Goal: Transaction & Acquisition: Obtain resource

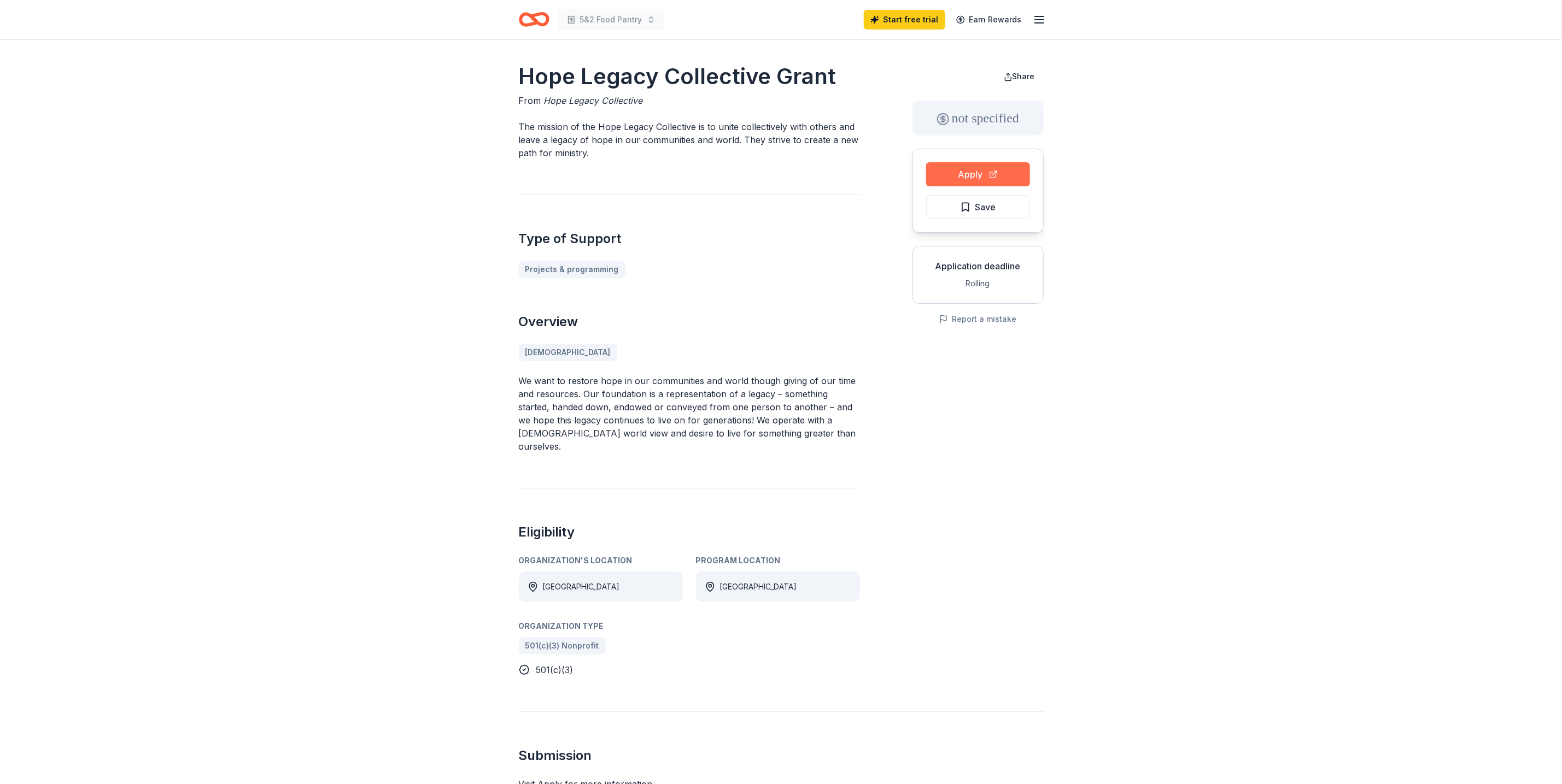
click at [970, 166] on button "Apply" at bounding box center [978, 174] width 104 height 24
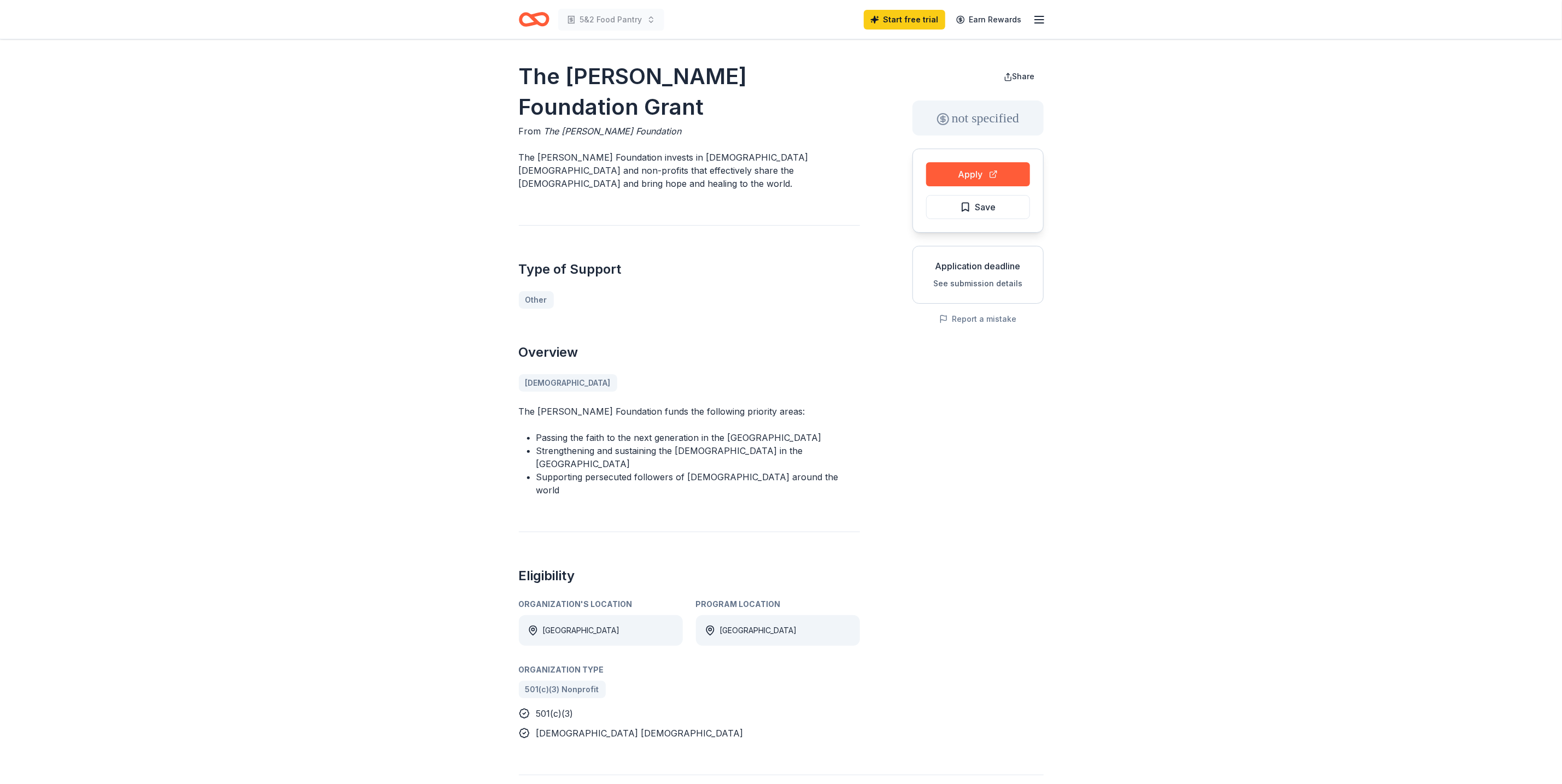
click at [1035, 23] on line "button" at bounding box center [1040, 23] width 9 height 0
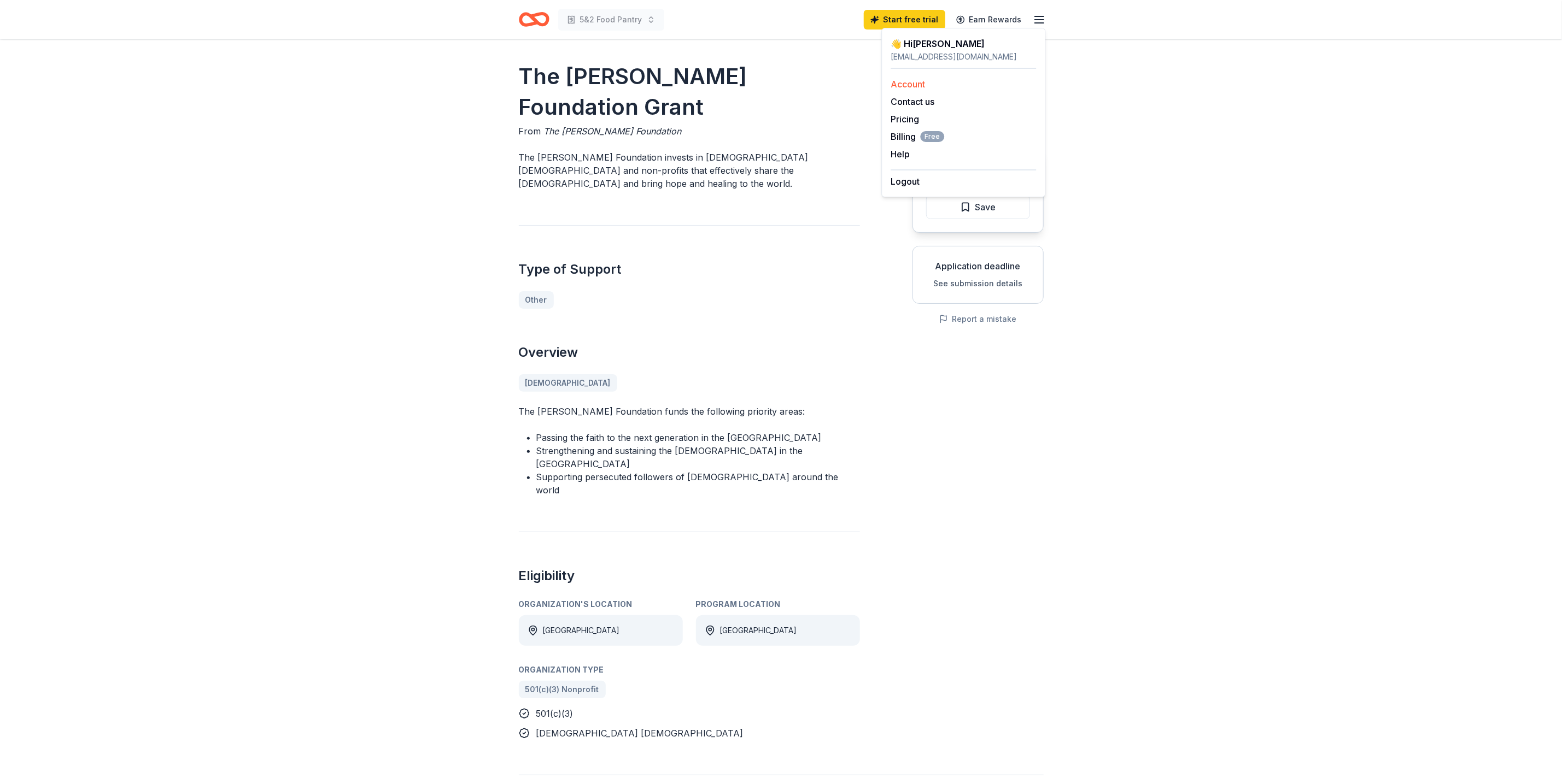
click at [932, 89] on div "Account" at bounding box center [964, 84] width 145 height 13
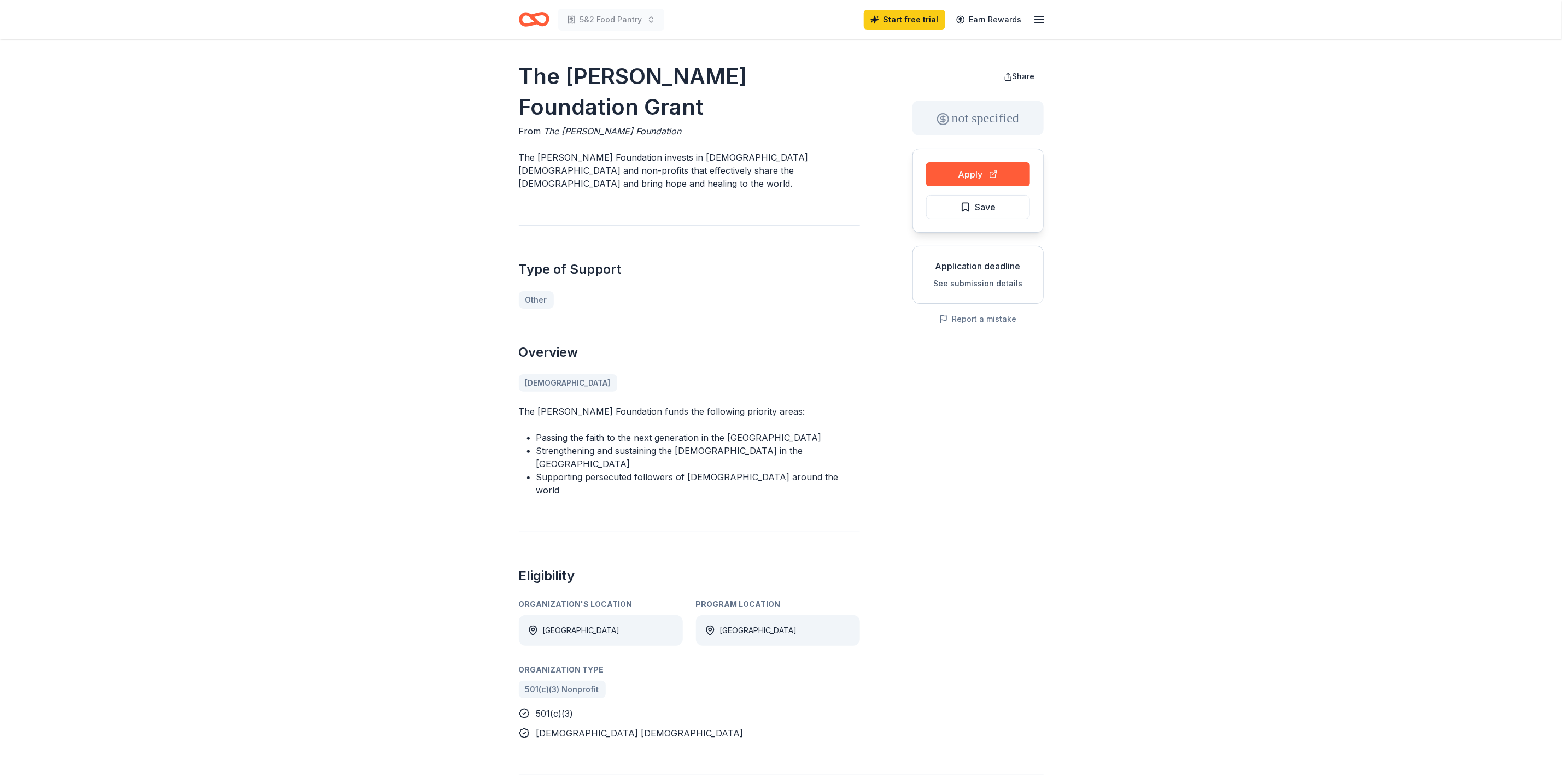
click at [1044, 20] on line "button" at bounding box center [1040, 20] width 9 height 0
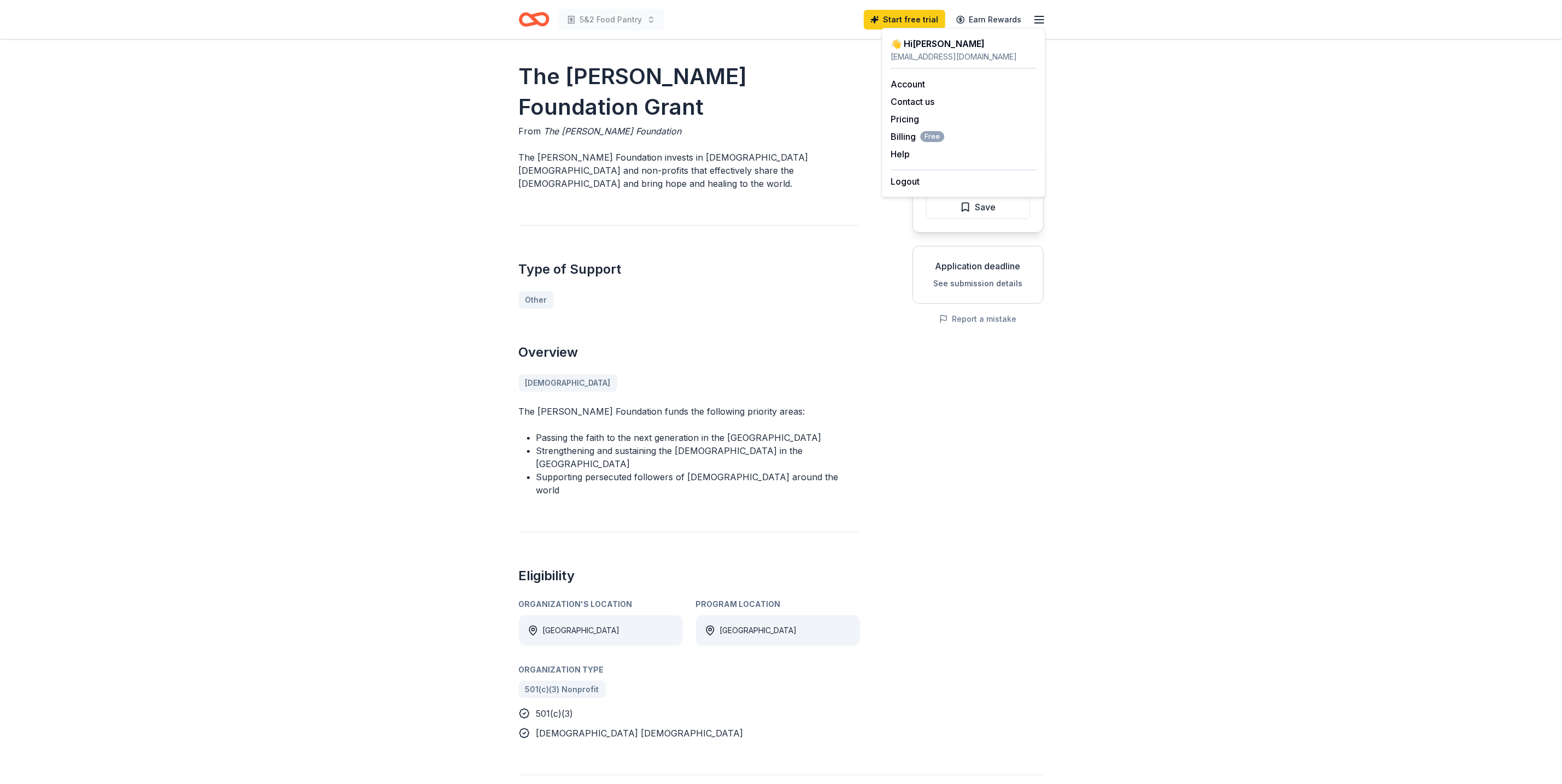
click at [952, 46] on div "👋 Hi Annette" at bounding box center [964, 44] width 145 height 13
click at [899, 44] on div "👋 Hi Annette" at bounding box center [964, 44] width 145 height 13
click at [913, 83] on link "Account" at bounding box center [908, 84] width 35 height 11
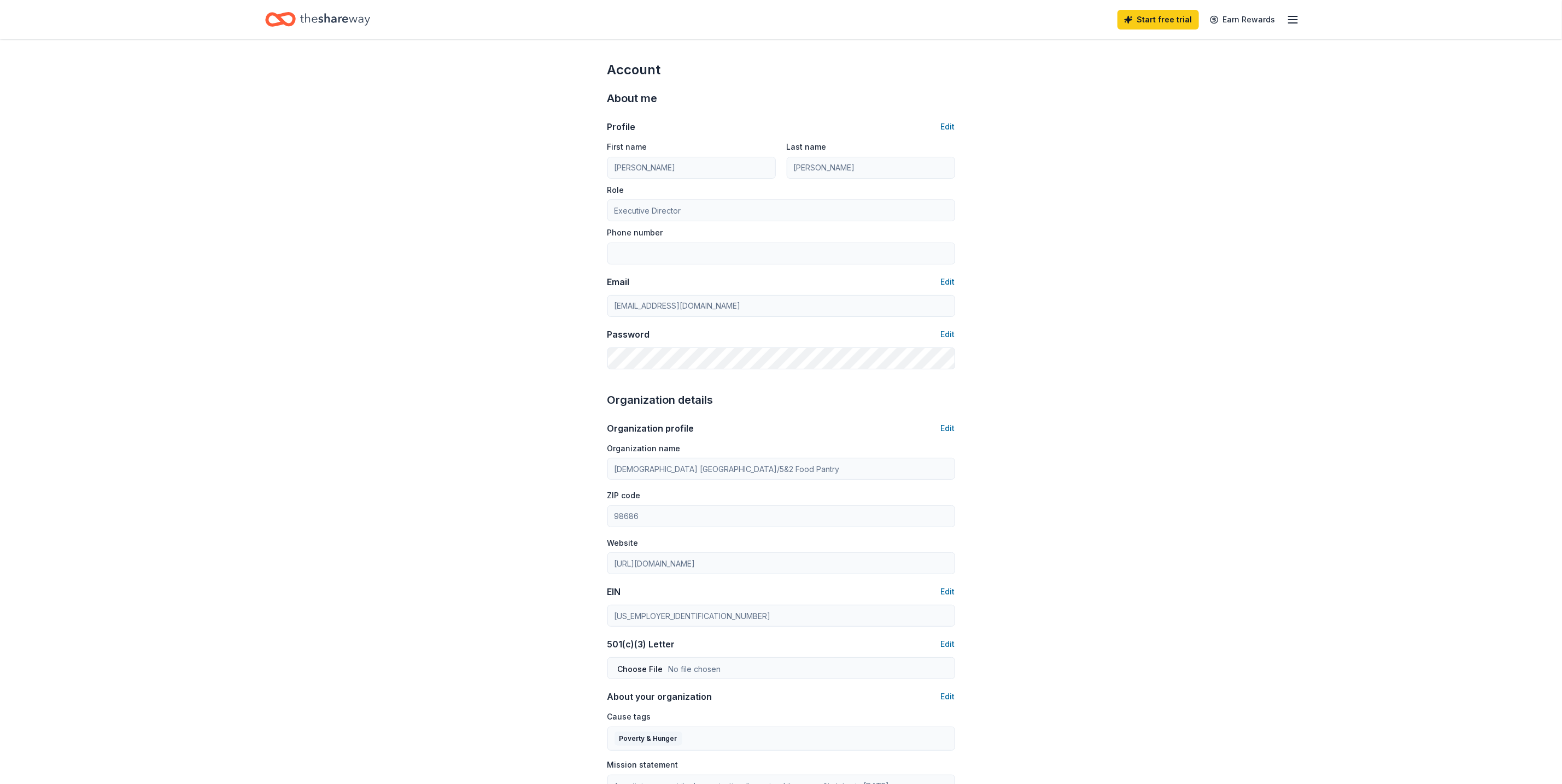
click at [354, 22] on icon "Home" at bounding box center [335, 19] width 70 height 22
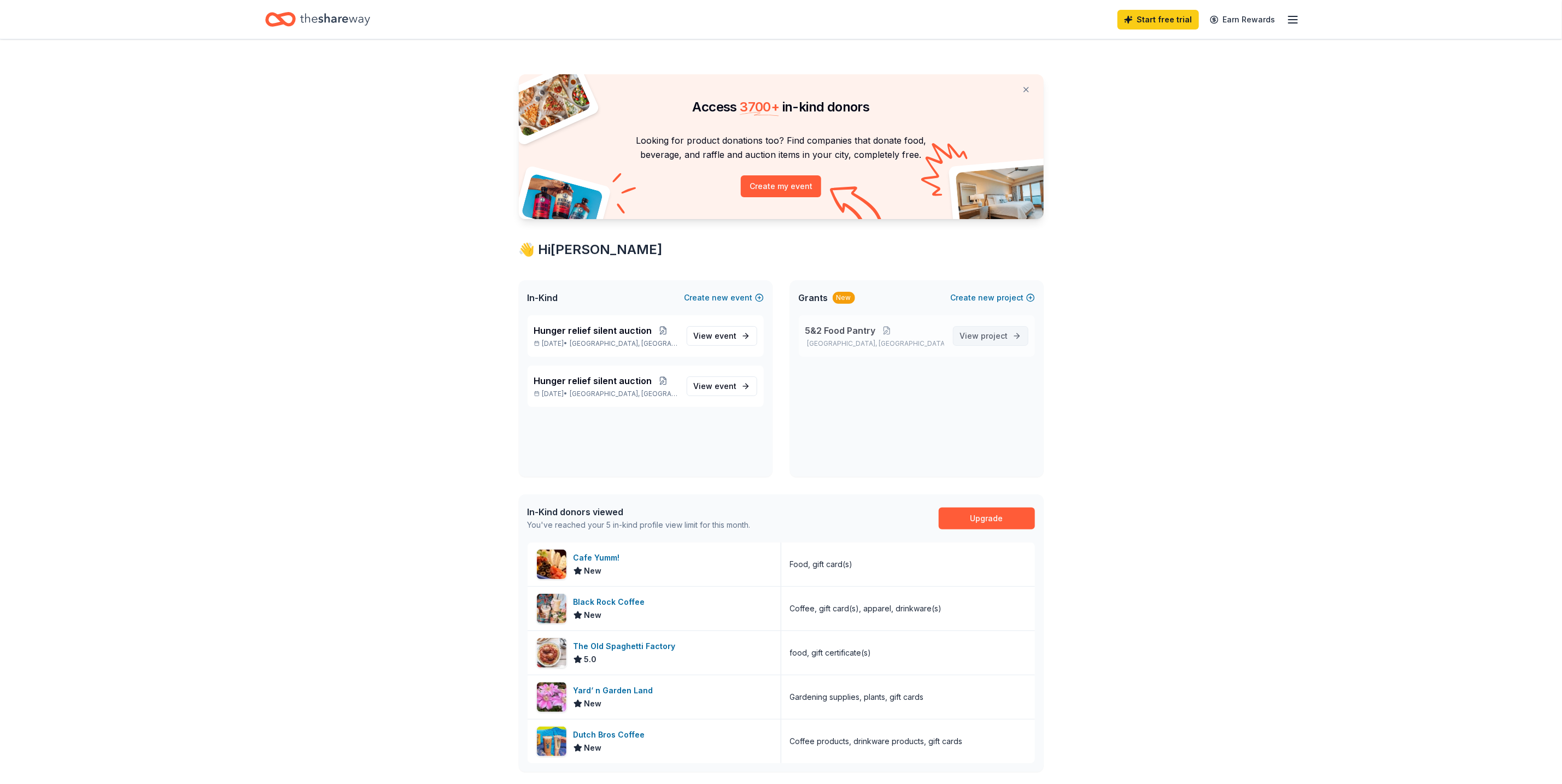
click at [1023, 334] on link "View project" at bounding box center [991, 336] width 75 height 20
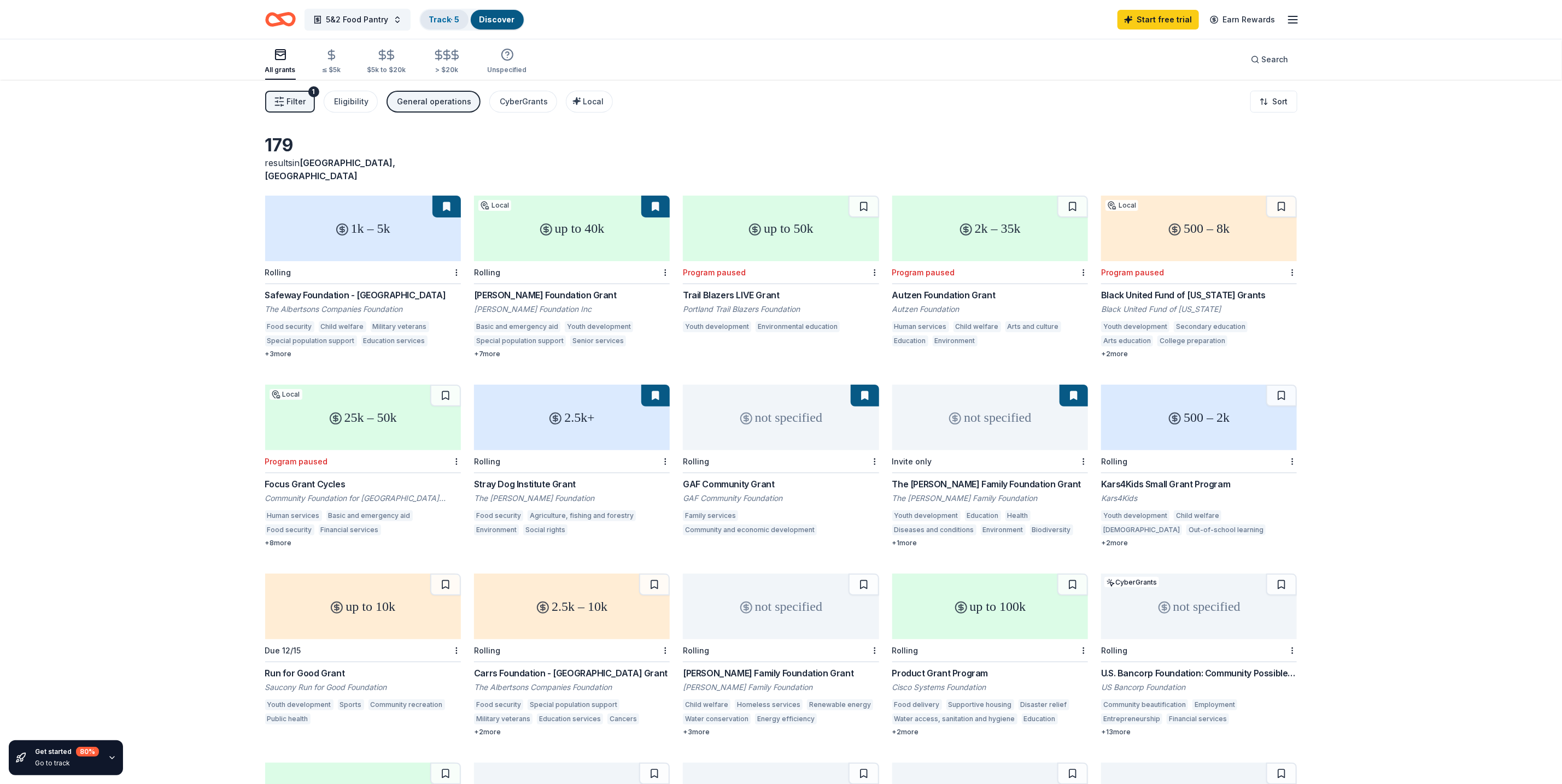
click at [443, 12] on div "Track · 5" at bounding box center [444, 19] width 48 height 20
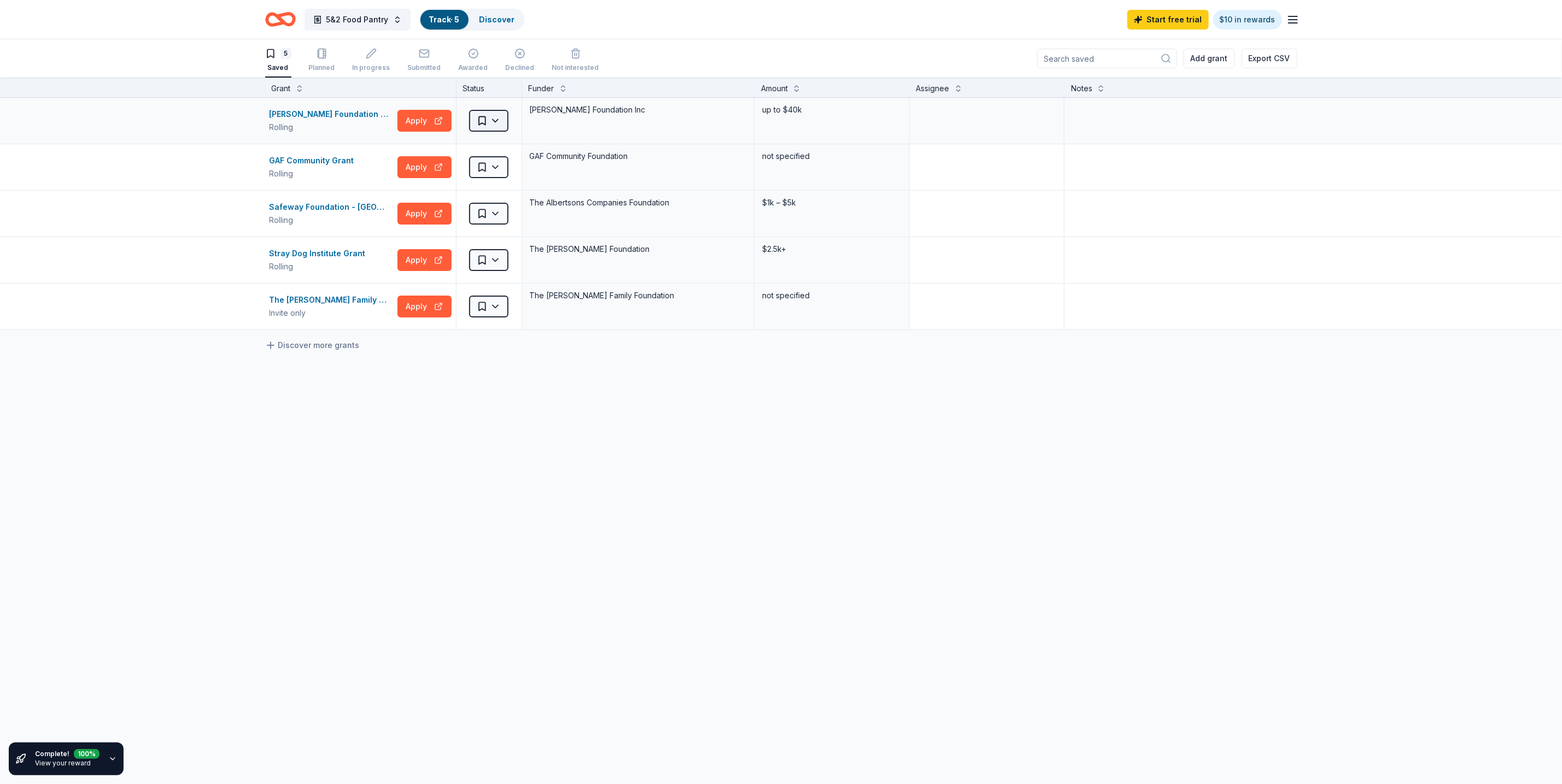
click at [497, 125] on html "5&2 Food Pantry Track · 5 Discover Start free trial $10 in rewards 5 Saved Plan…" at bounding box center [781, 392] width 1562 height 784
click at [468, 425] on html "5&2 Food Pantry Track · 5 Discover Start free trial $10 in rewards 5 Saved Plan…" at bounding box center [787, 392] width 1575 height 784
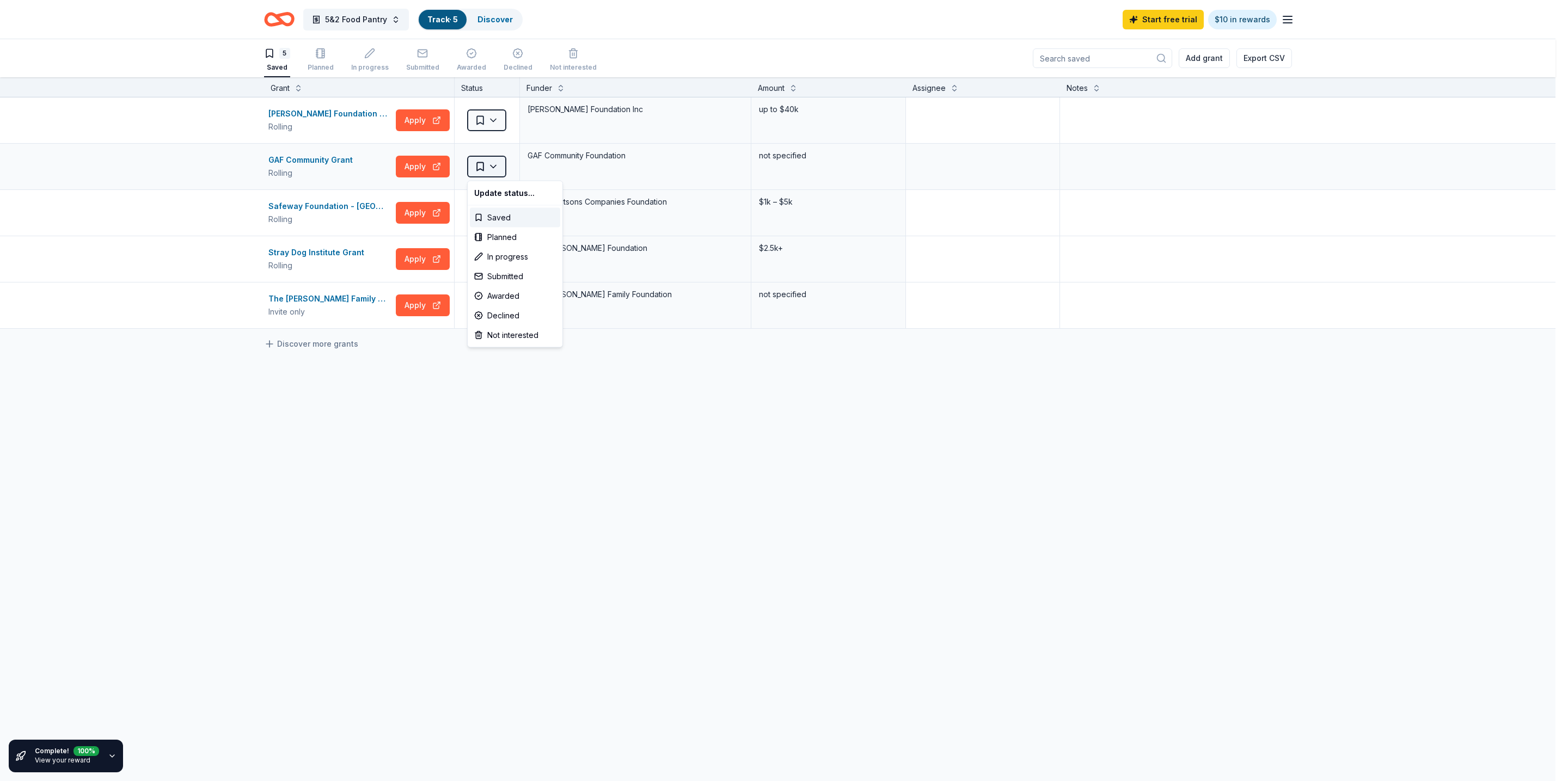
click at [499, 165] on html "5&2 Food Pantry Track · 5 Discover Start free trial $10 in rewards 5 Saved Plan…" at bounding box center [784, 390] width 1568 height 781
click at [502, 376] on html "5&2 Food Pantry Track · 5 Discover Start free trial $10 in rewards 5 Saved Plan…" at bounding box center [784, 390] width 1568 height 781
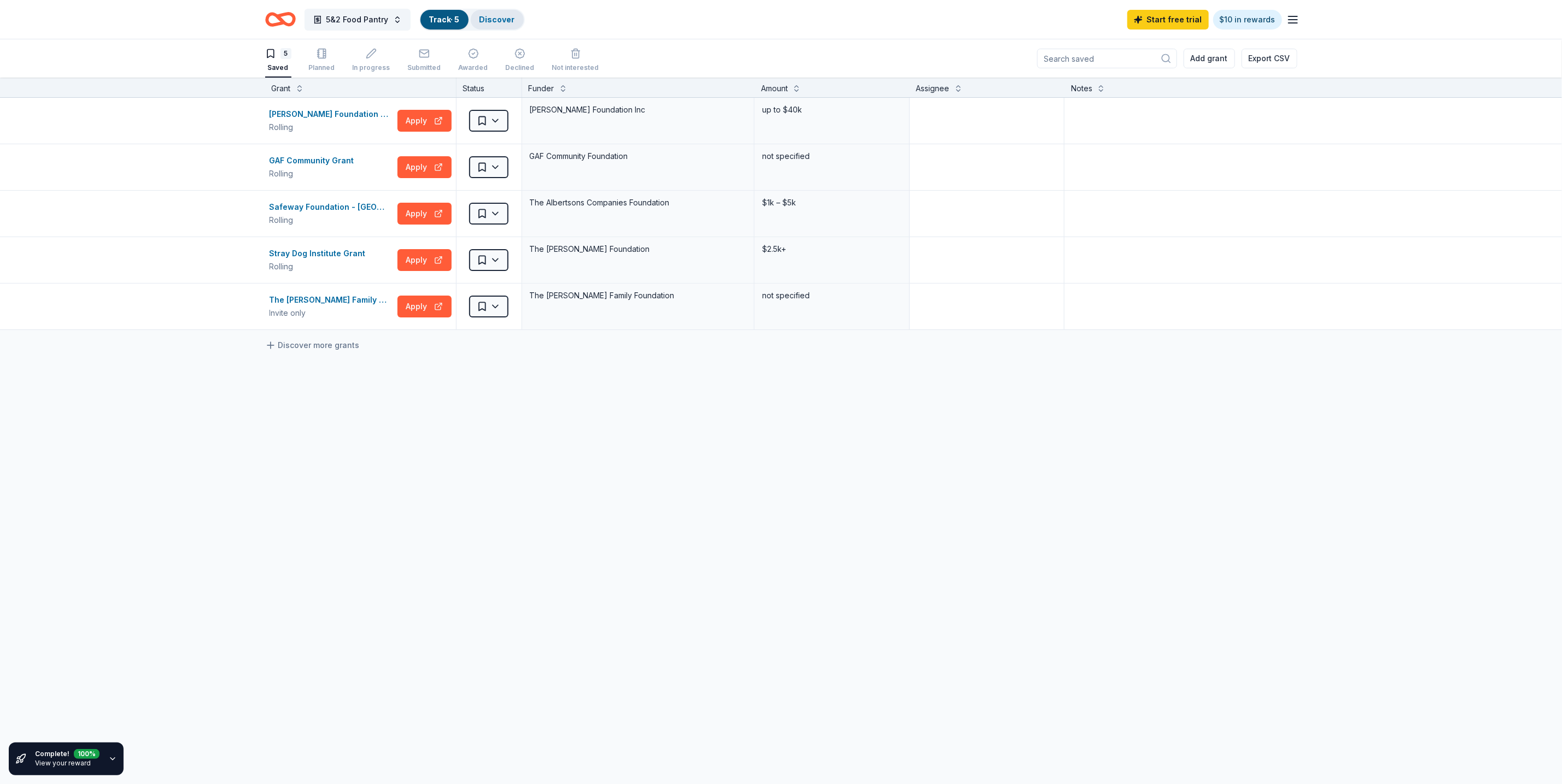
click at [487, 20] on link "Discover" at bounding box center [497, 19] width 35 height 10
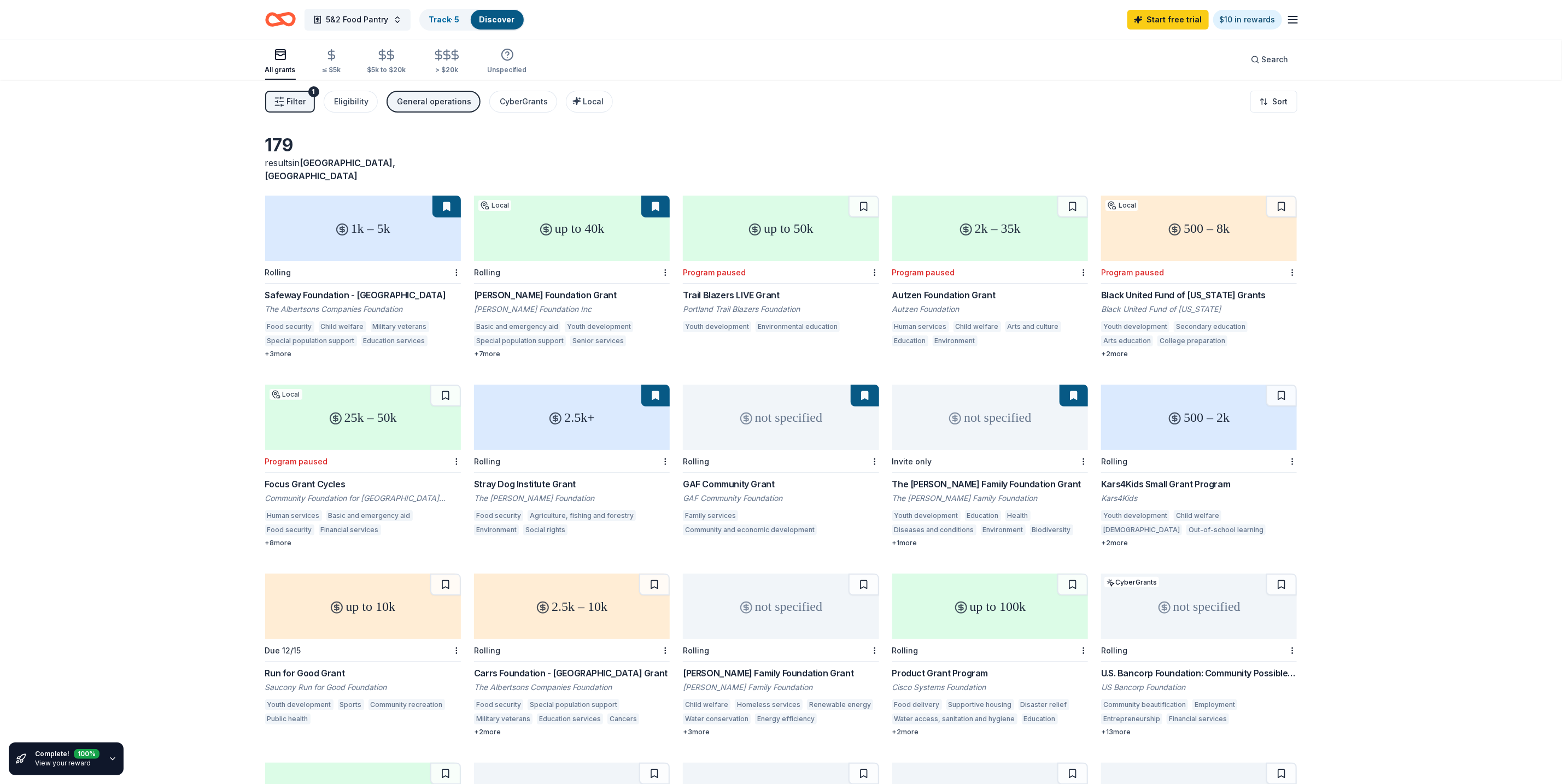
click at [304, 98] on span "Filter" at bounding box center [297, 102] width 19 height 13
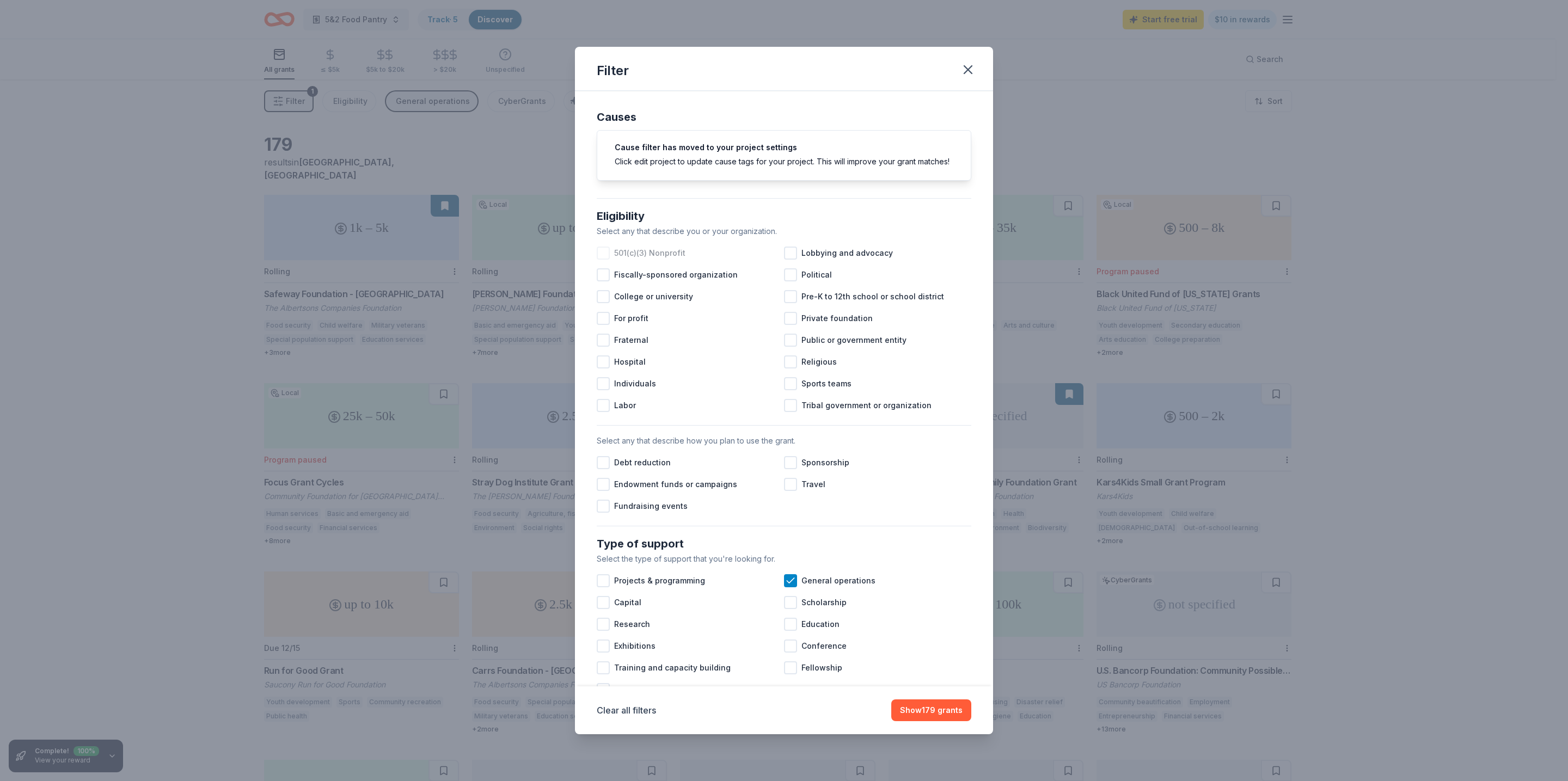
click at [606, 259] on div at bounding box center [603, 253] width 13 height 13
click at [792, 371] on div "Religious" at bounding box center [877, 362] width 187 height 22
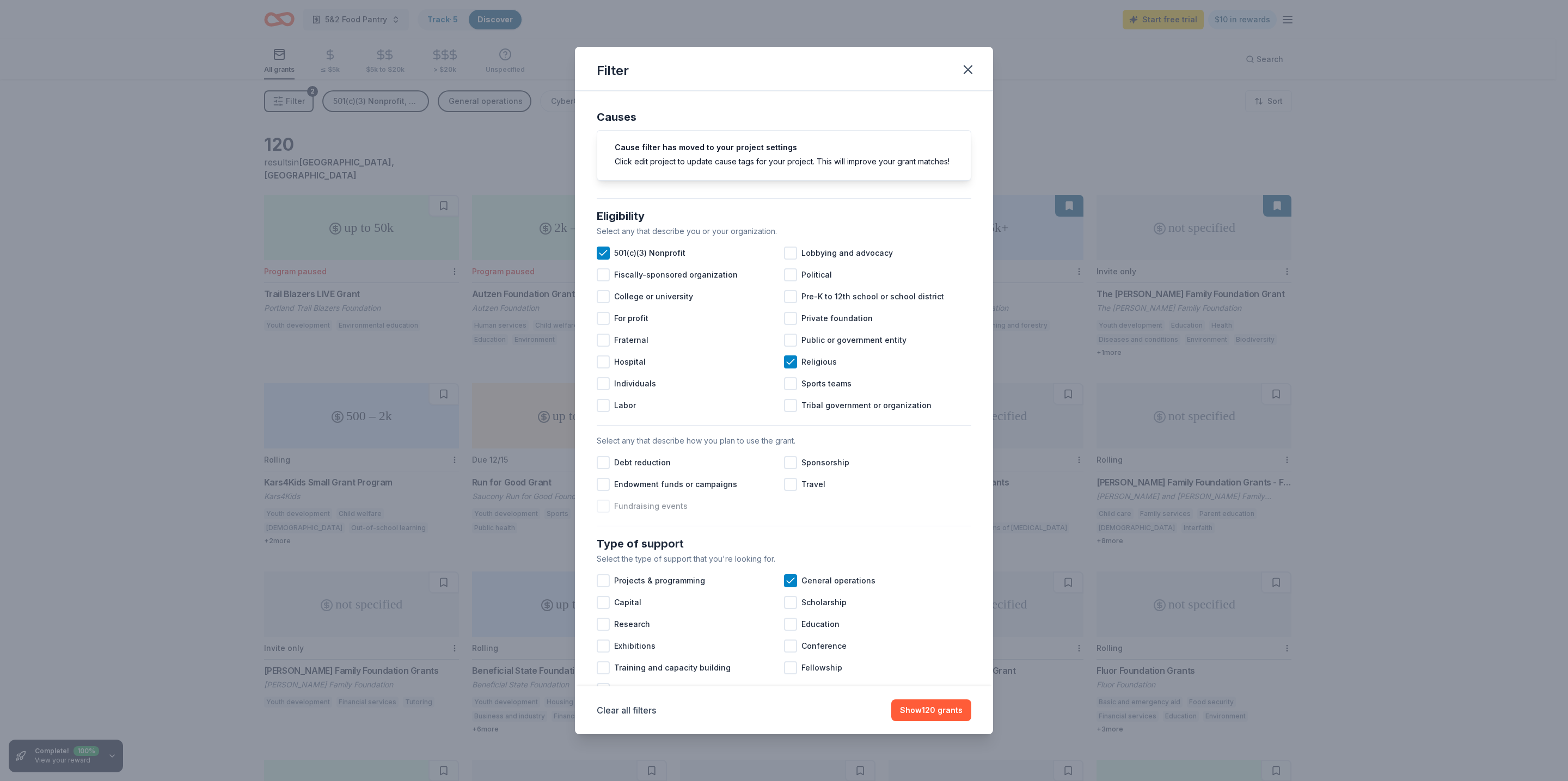
click at [601, 513] on div at bounding box center [603, 506] width 13 height 13
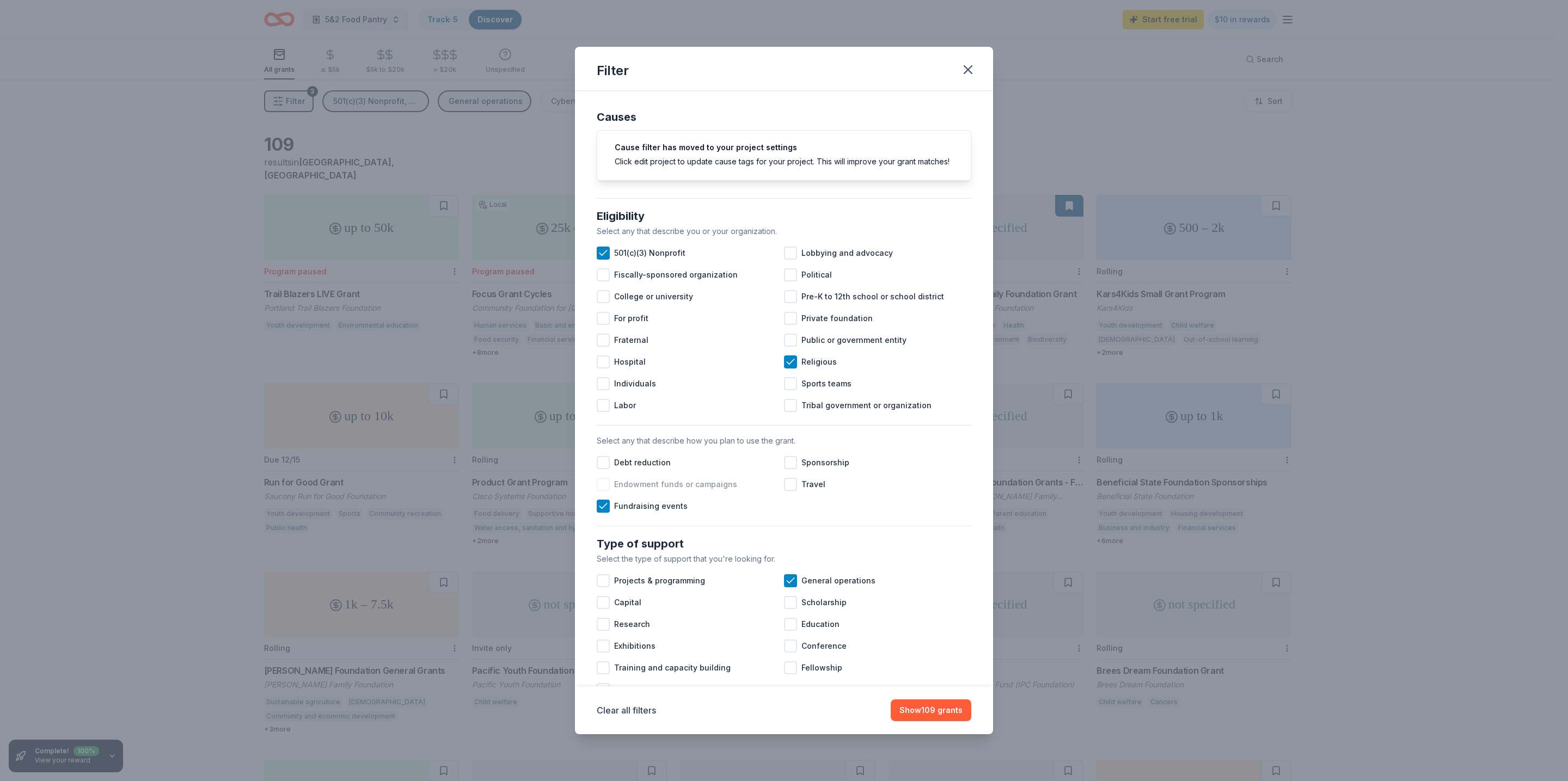
click at [600, 491] on div at bounding box center [603, 485] width 13 height 13
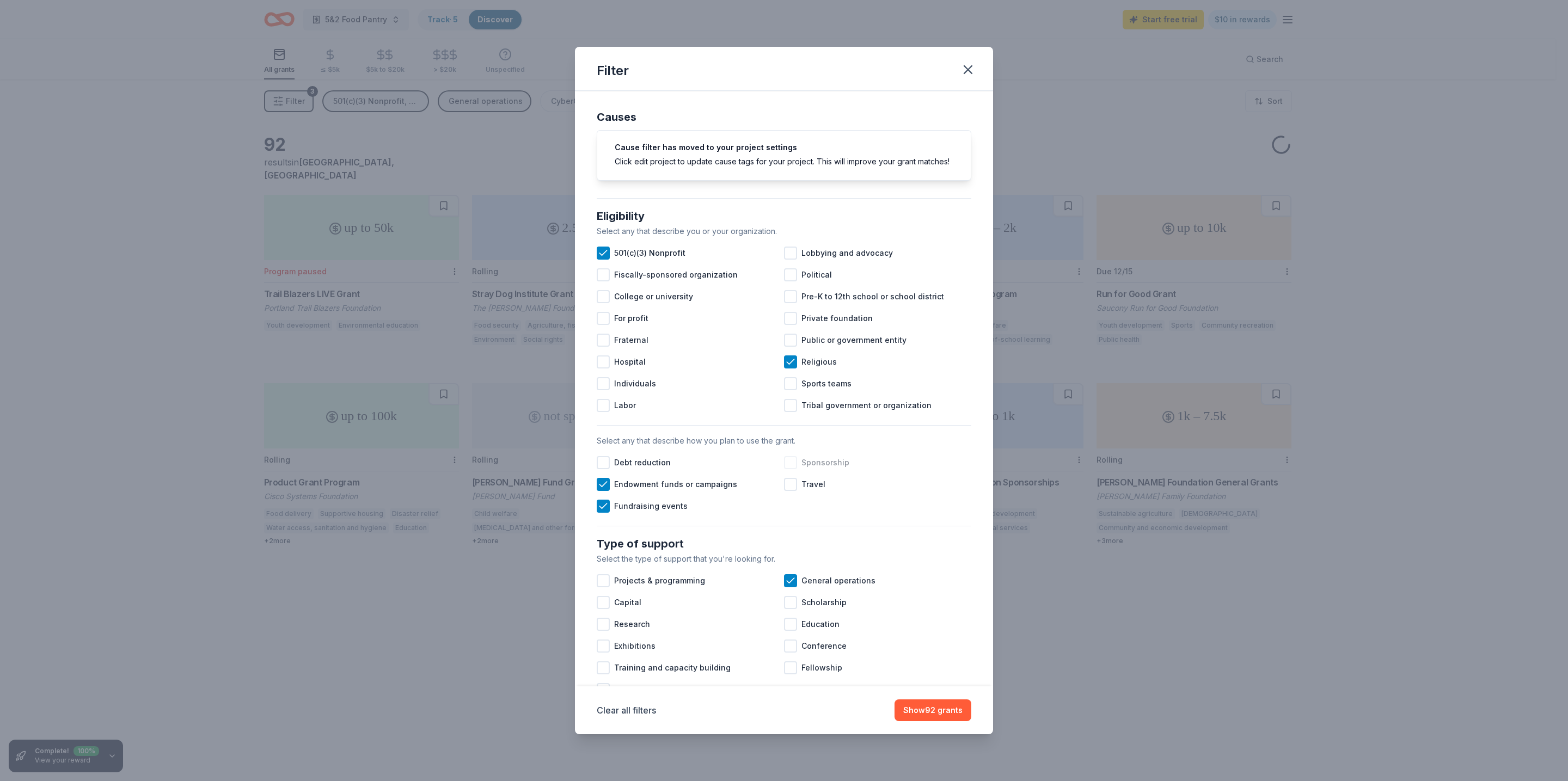
click at [784, 469] on div at bounding box center [791, 463] width 13 height 13
click at [608, 469] on div at bounding box center [603, 463] width 13 height 13
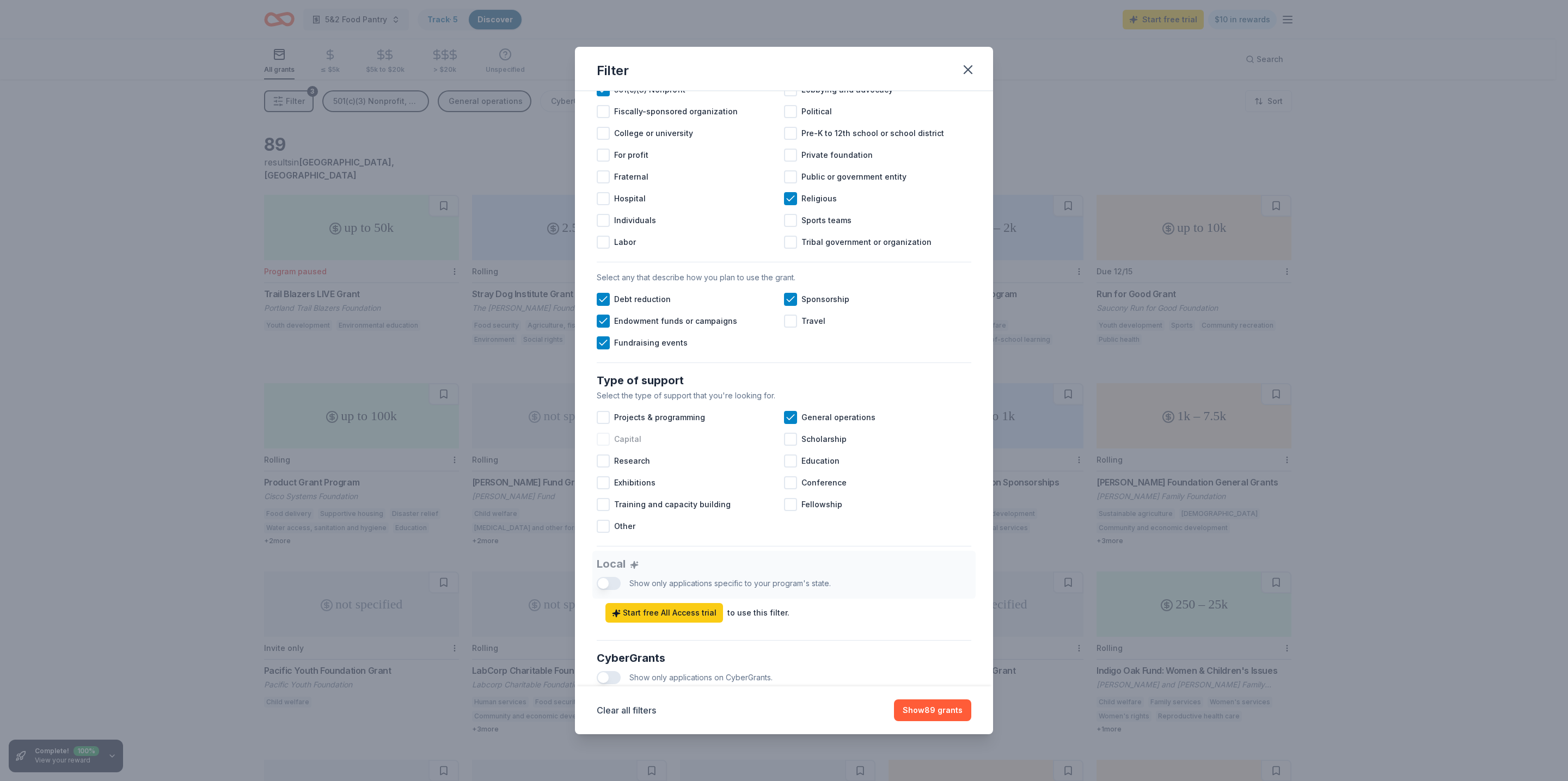
click at [603, 446] on div at bounding box center [603, 439] width 13 height 13
click at [601, 511] on div at bounding box center [603, 505] width 13 height 13
click at [610, 428] on div "Projects & programming" at bounding box center [690, 418] width 187 height 22
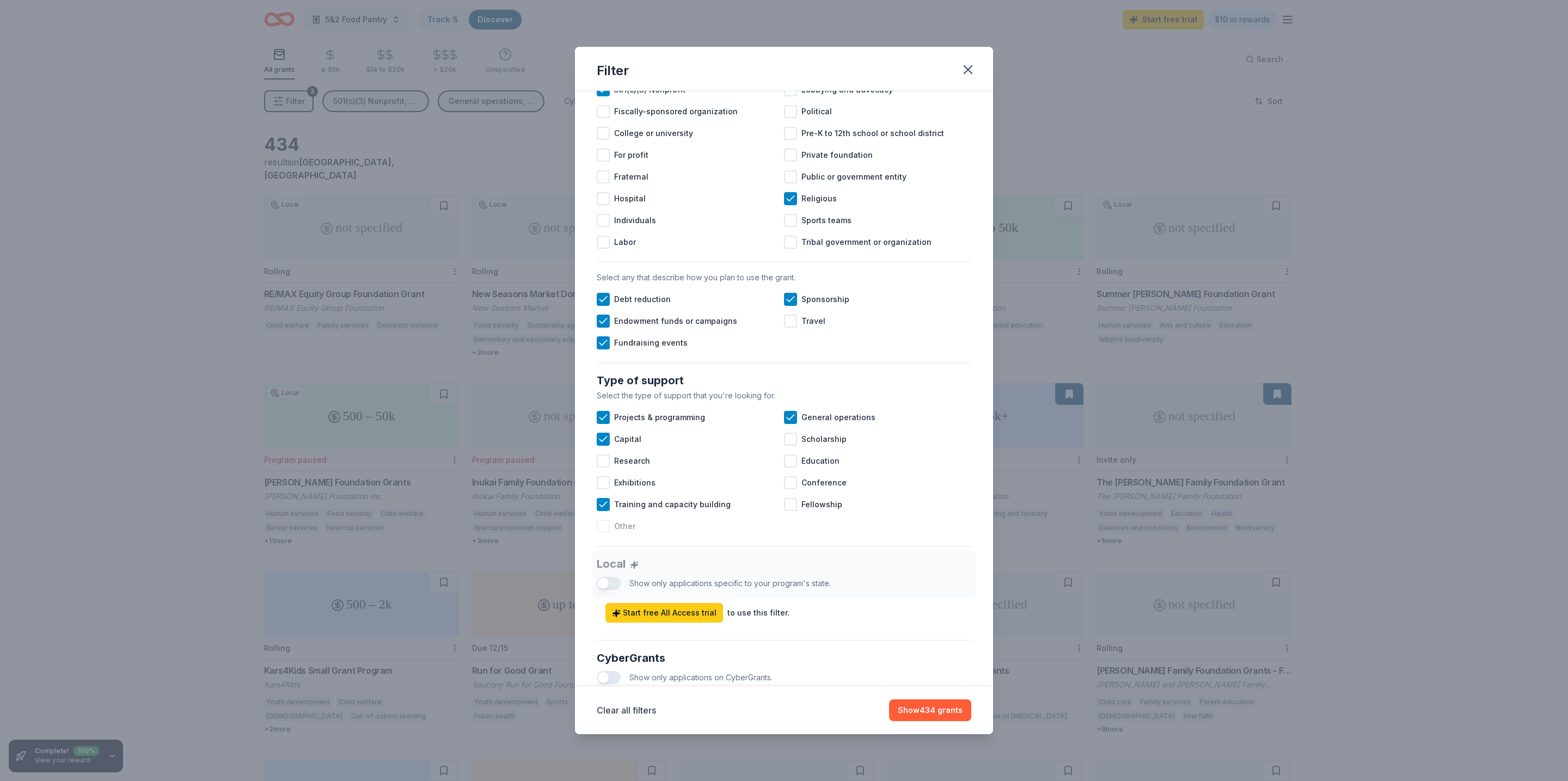
click at [605, 533] on div at bounding box center [603, 527] width 13 height 13
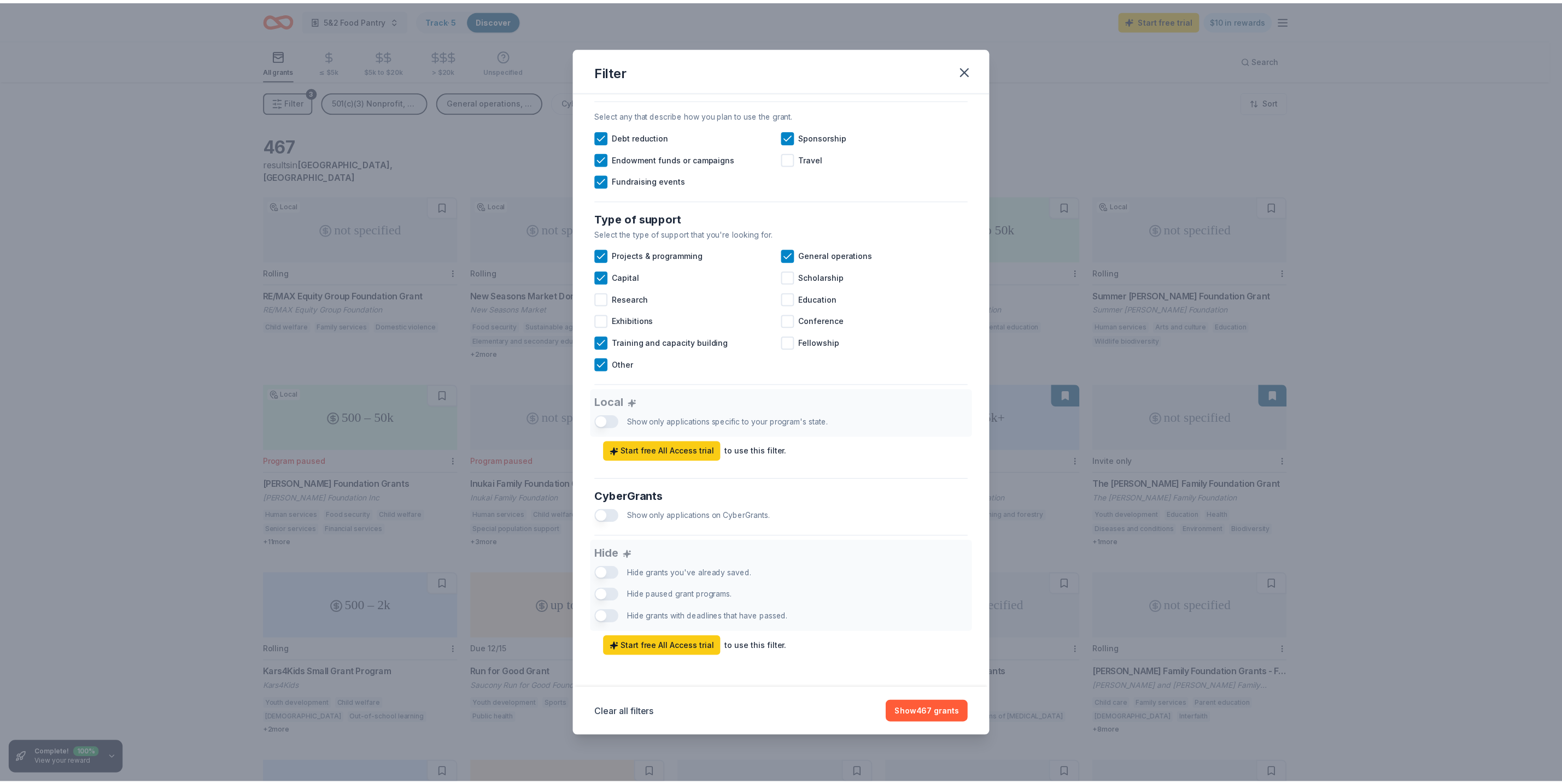
scroll to position [344, 0]
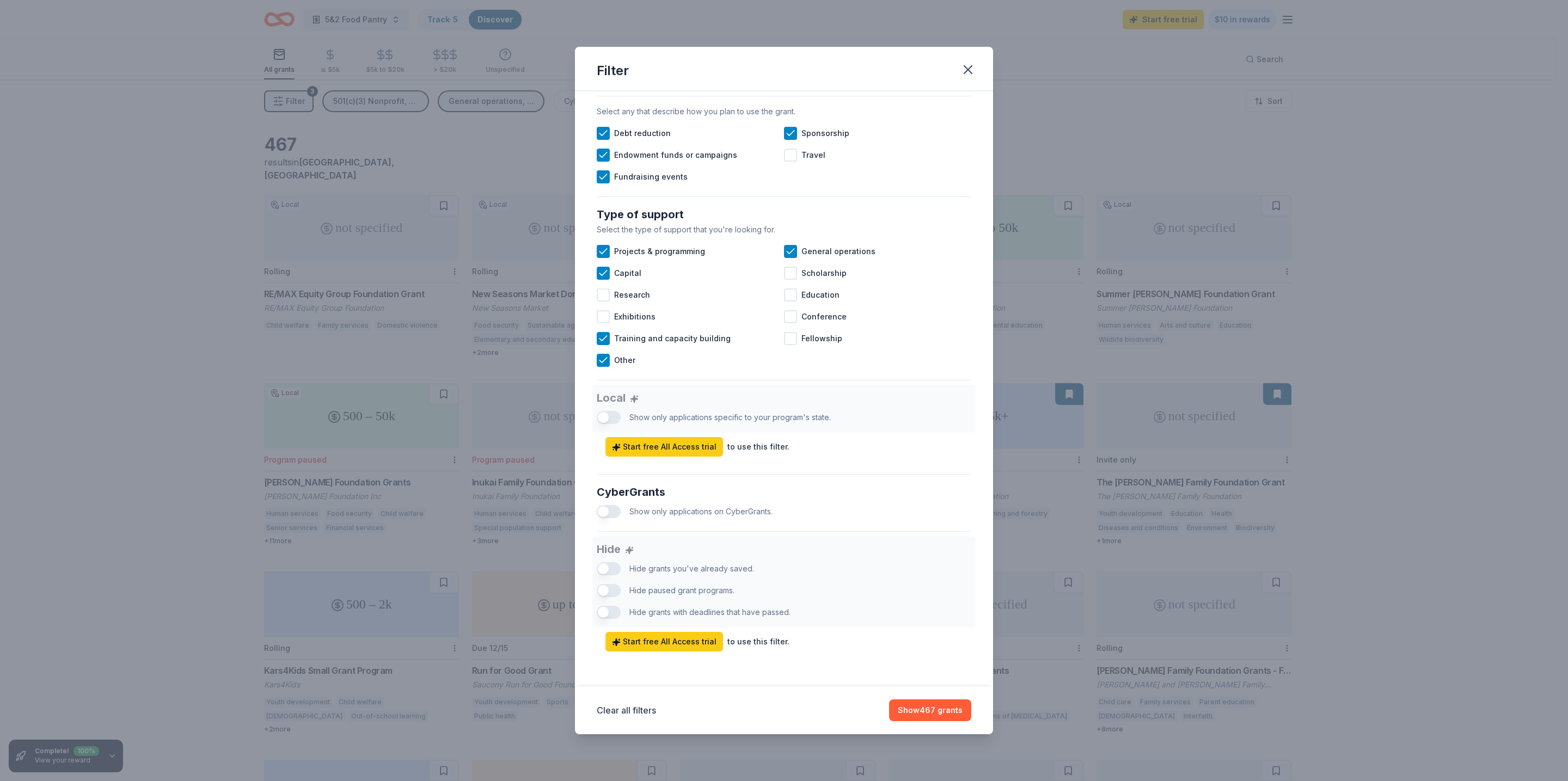
click at [616, 570] on div "Hide Hide grants you've already saved. Hide paused grant programs. Hide grants …" at bounding box center [784, 594] width 375 height 115
drag, startPoint x: 600, startPoint y: 569, endPoint x: 654, endPoint y: 567, distance: 54.0
click at [654, 567] on div "Hide Hide grants you've already saved. Hide paused grant programs. Hide grants …" at bounding box center [784, 594] width 375 height 115
click at [608, 571] on div "Hide Hide grants you've already saved. Hide paused grant programs. Hide grants …" at bounding box center [784, 594] width 375 height 115
click at [928, 710] on button "Show 467 grants" at bounding box center [930, 710] width 82 height 22
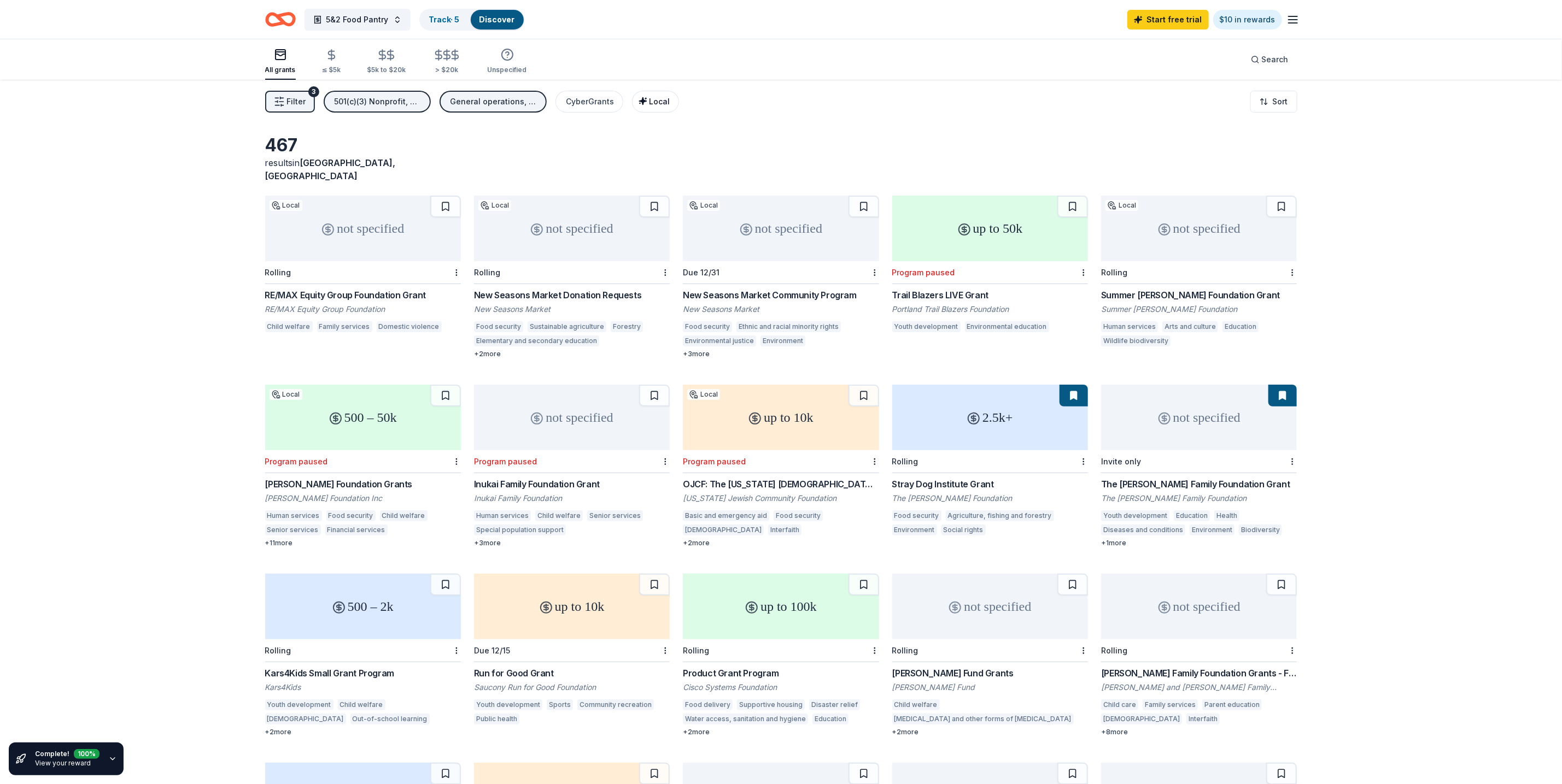
click at [664, 105] on div "Local" at bounding box center [656, 102] width 27 height 13
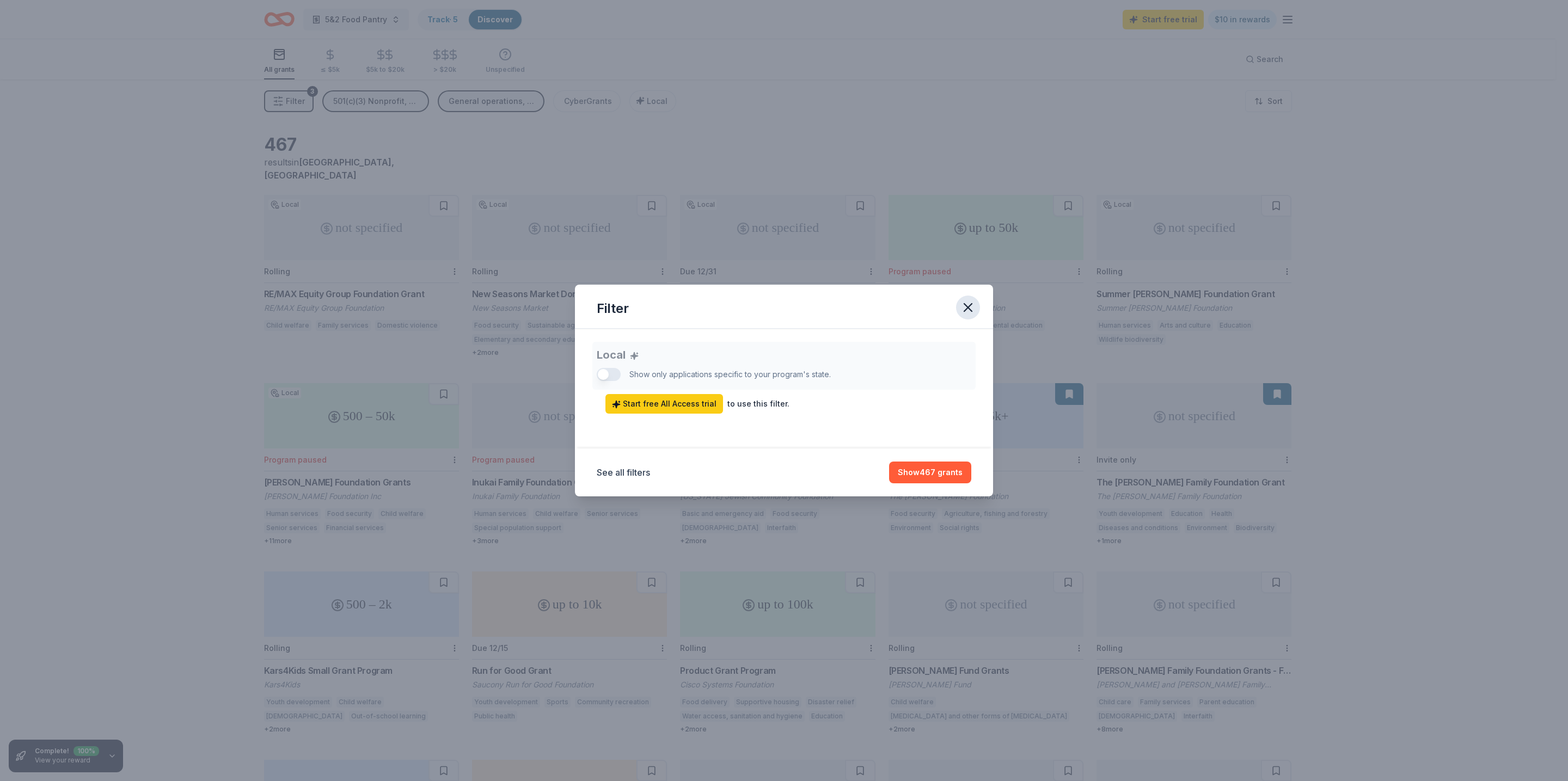
click at [971, 304] on icon "button" at bounding box center [968, 307] width 7 height 7
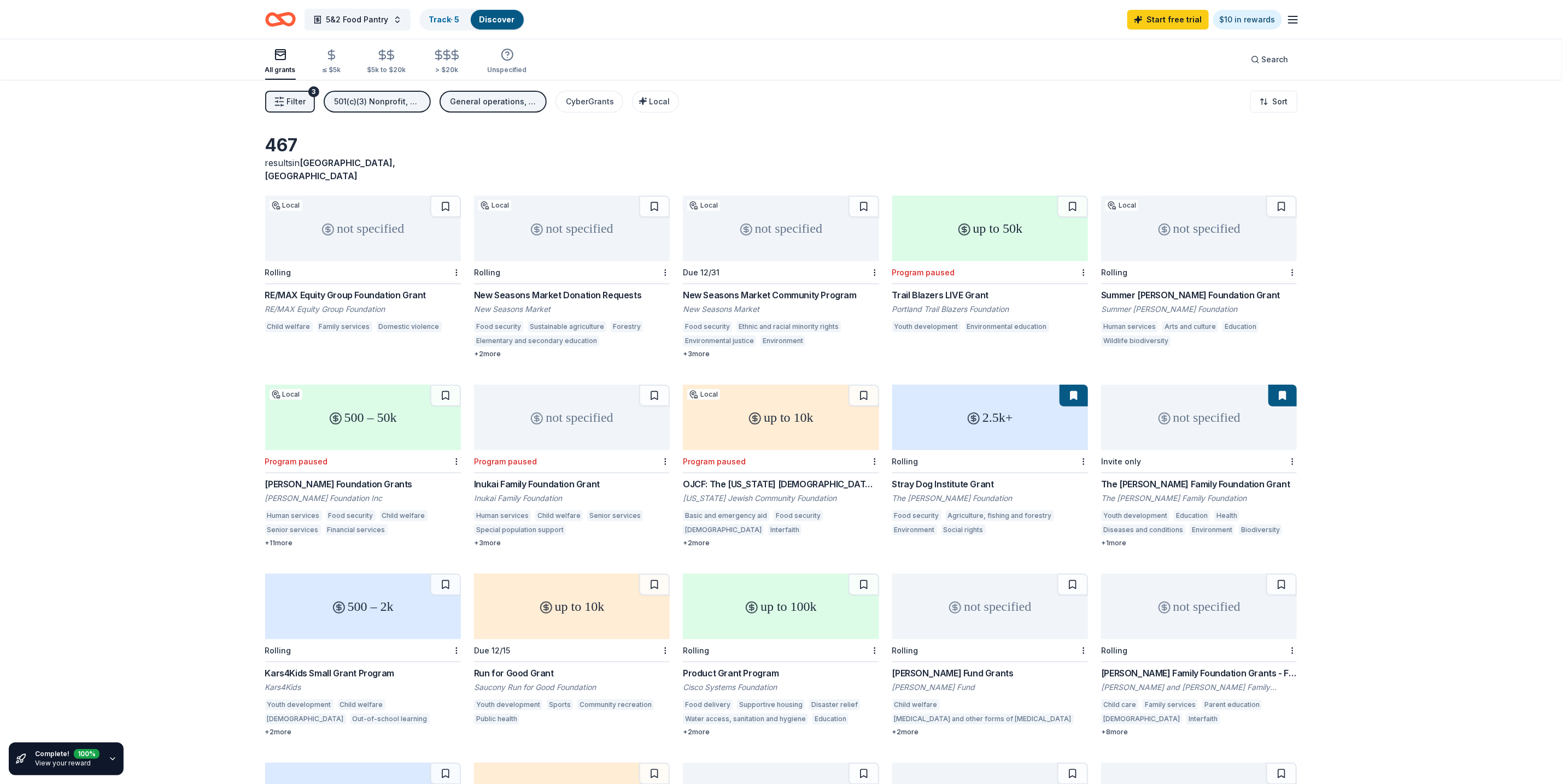
click at [282, 63] on div "All grants" at bounding box center [280, 61] width 30 height 27
click at [449, 18] on link "Track · 5" at bounding box center [444, 19] width 30 height 10
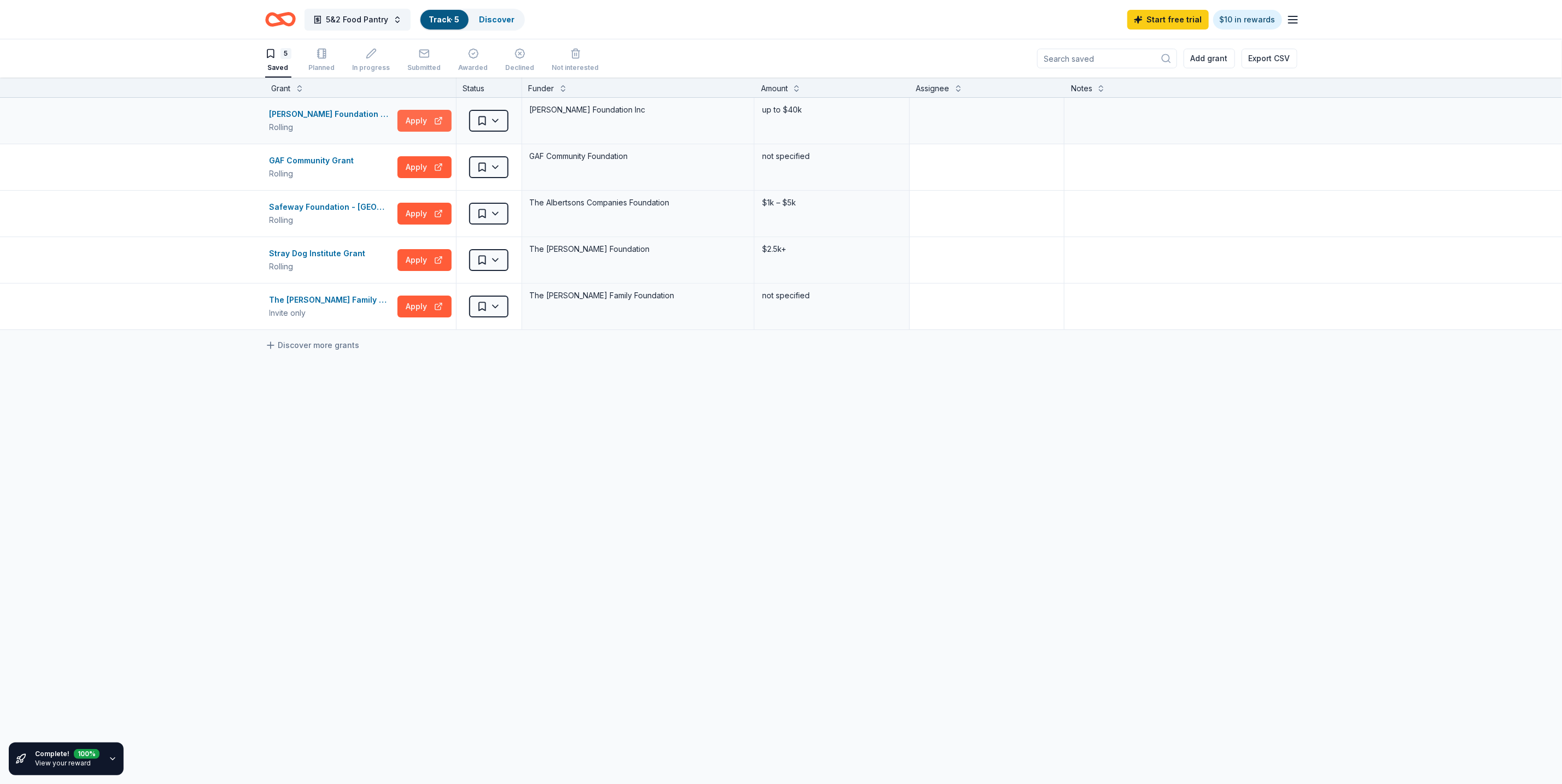
click at [424, 126] on button "Apply" at bounding box center [424, 121] width 54 height 22
click at [424, 207] on button "Apply" at bounding box center [424, 214] width 54 height 22
click at [480, 18] on link "Discover" at bounding box center [497, 19] width 35 height 10
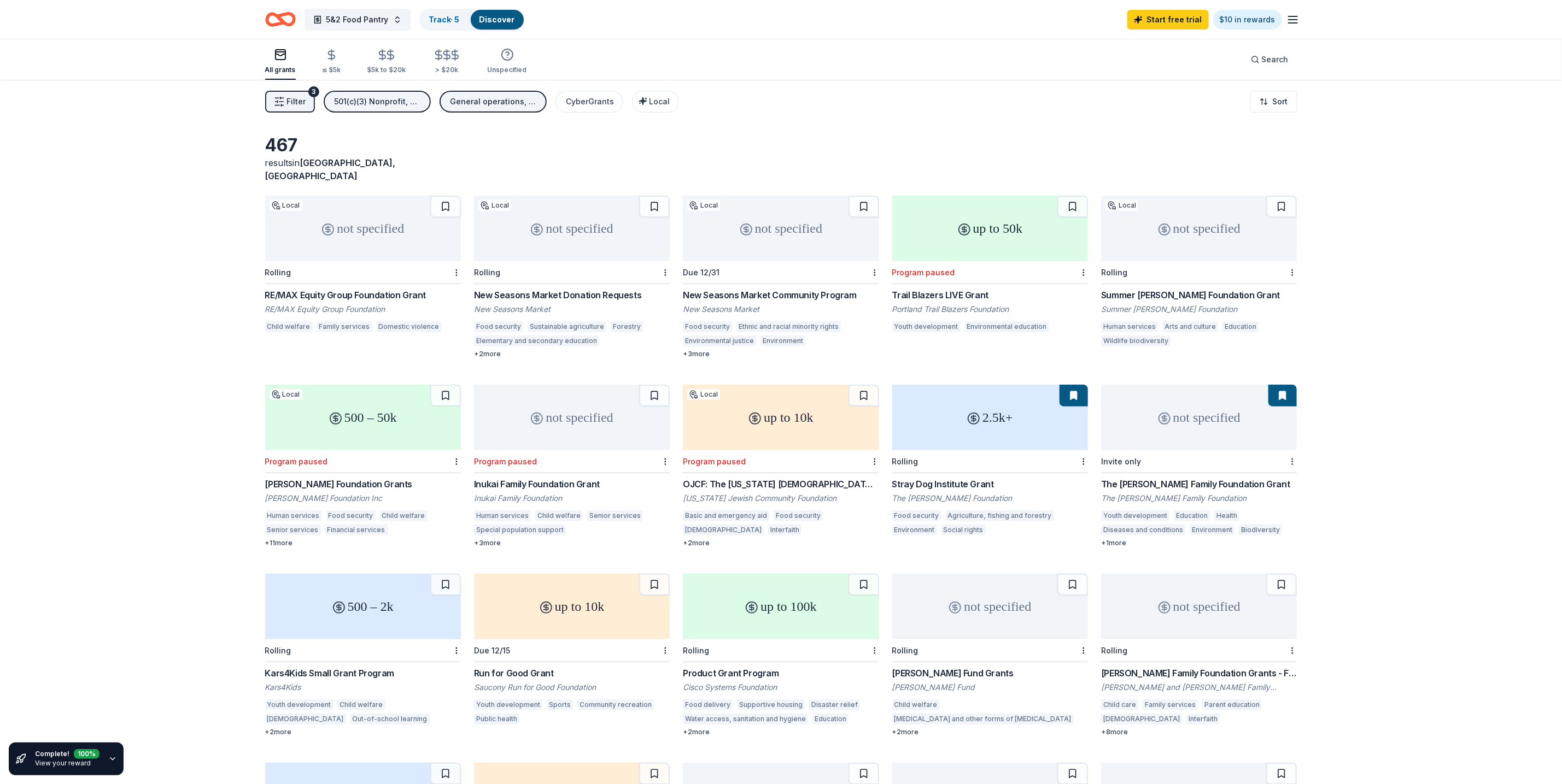
click at [512, 288] on div "New Seasons Market Donation Requests" at bounding box center [571, 295] width 196 height 13
click at [917, 512] on div "Food security Agriculture, fishing and forestry Environment Social rights" at bounding box center [989, 524] width 196 height 29
click at [957, 415] on div "2.5k+" at bounding box center [989, 417] width 196 height 66
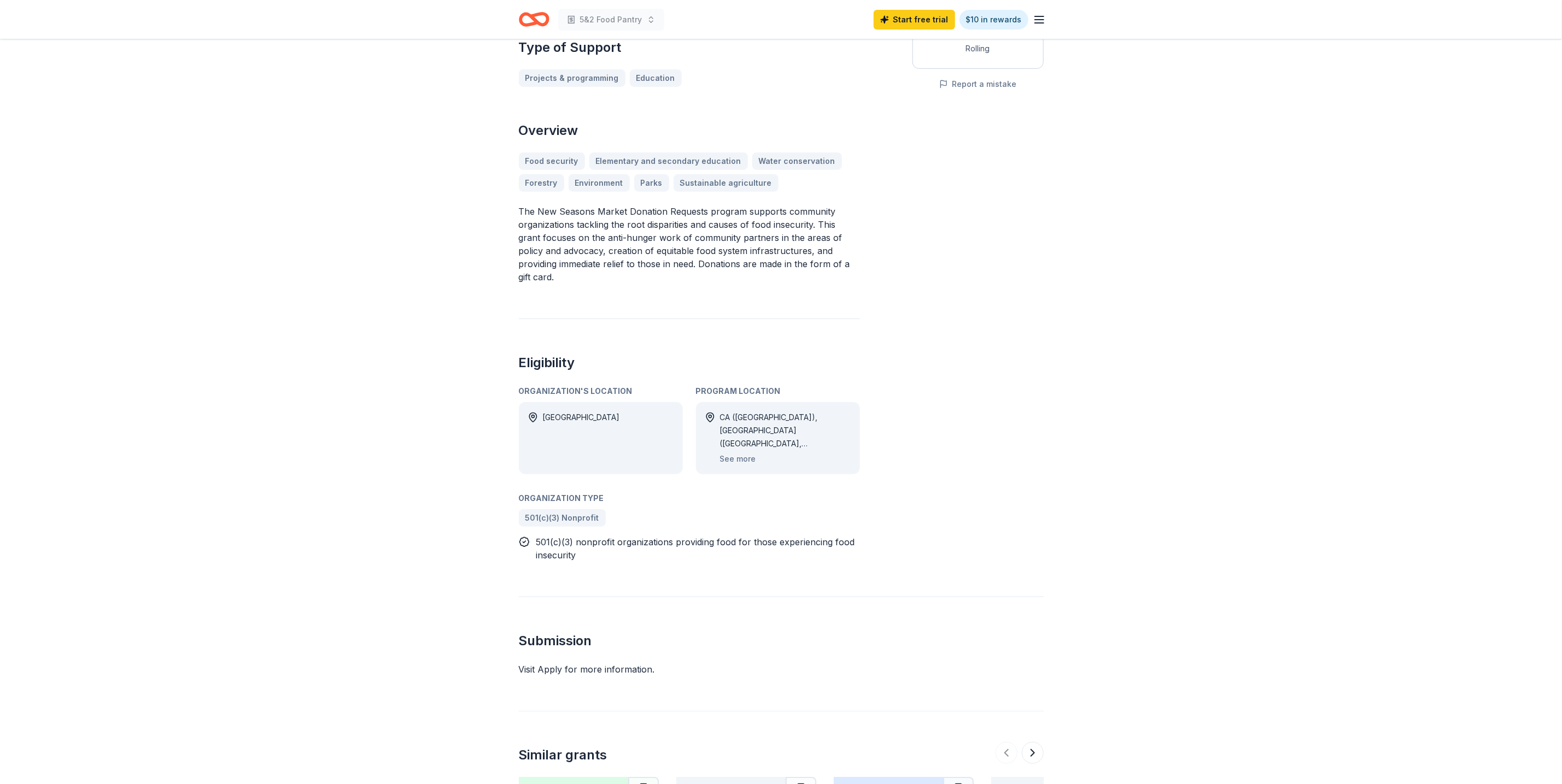
scroll to position [246, 0]
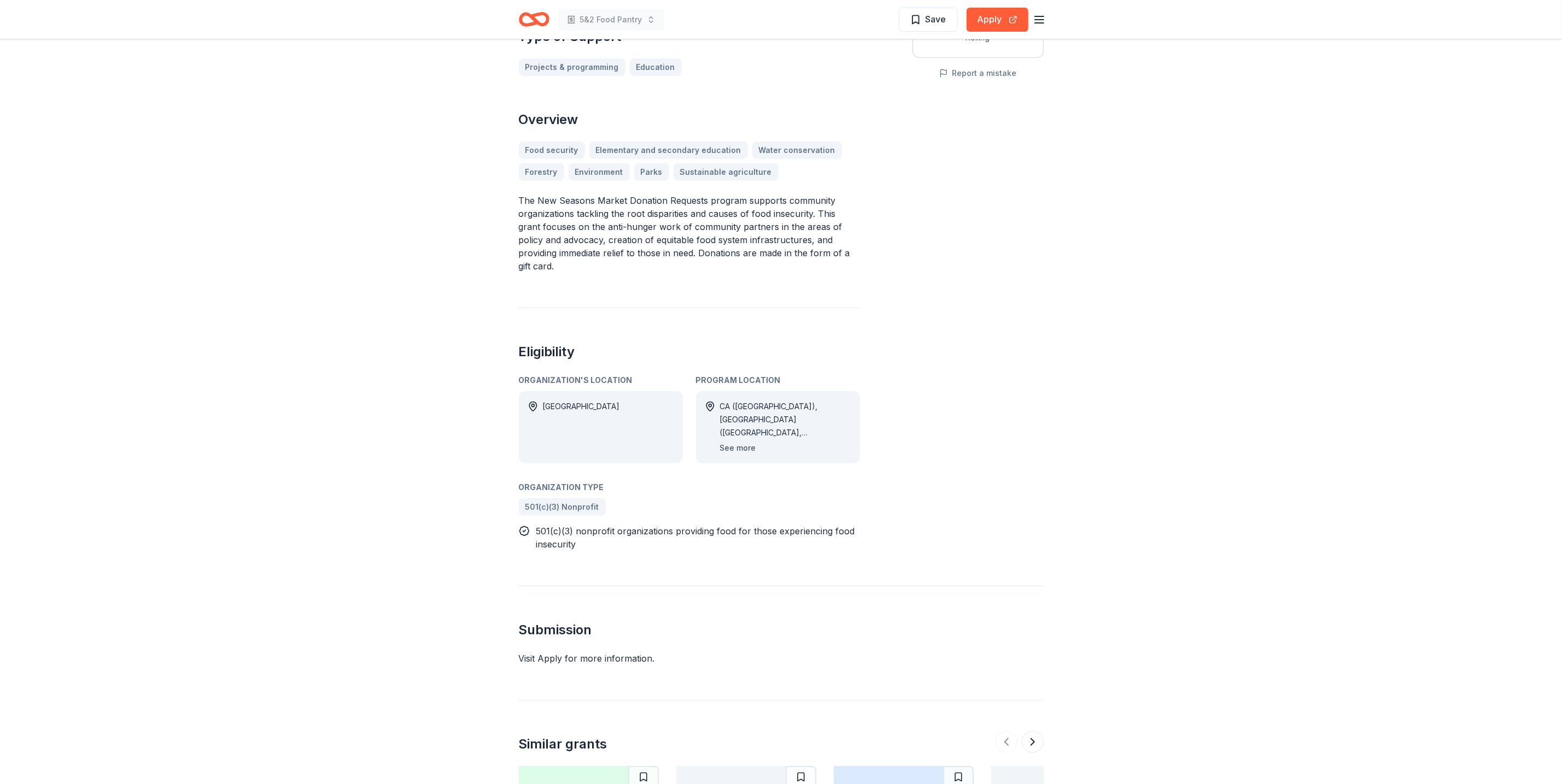
click at [730, 451] on button "See more" at bounding box center [738, 448] width 36 height 13
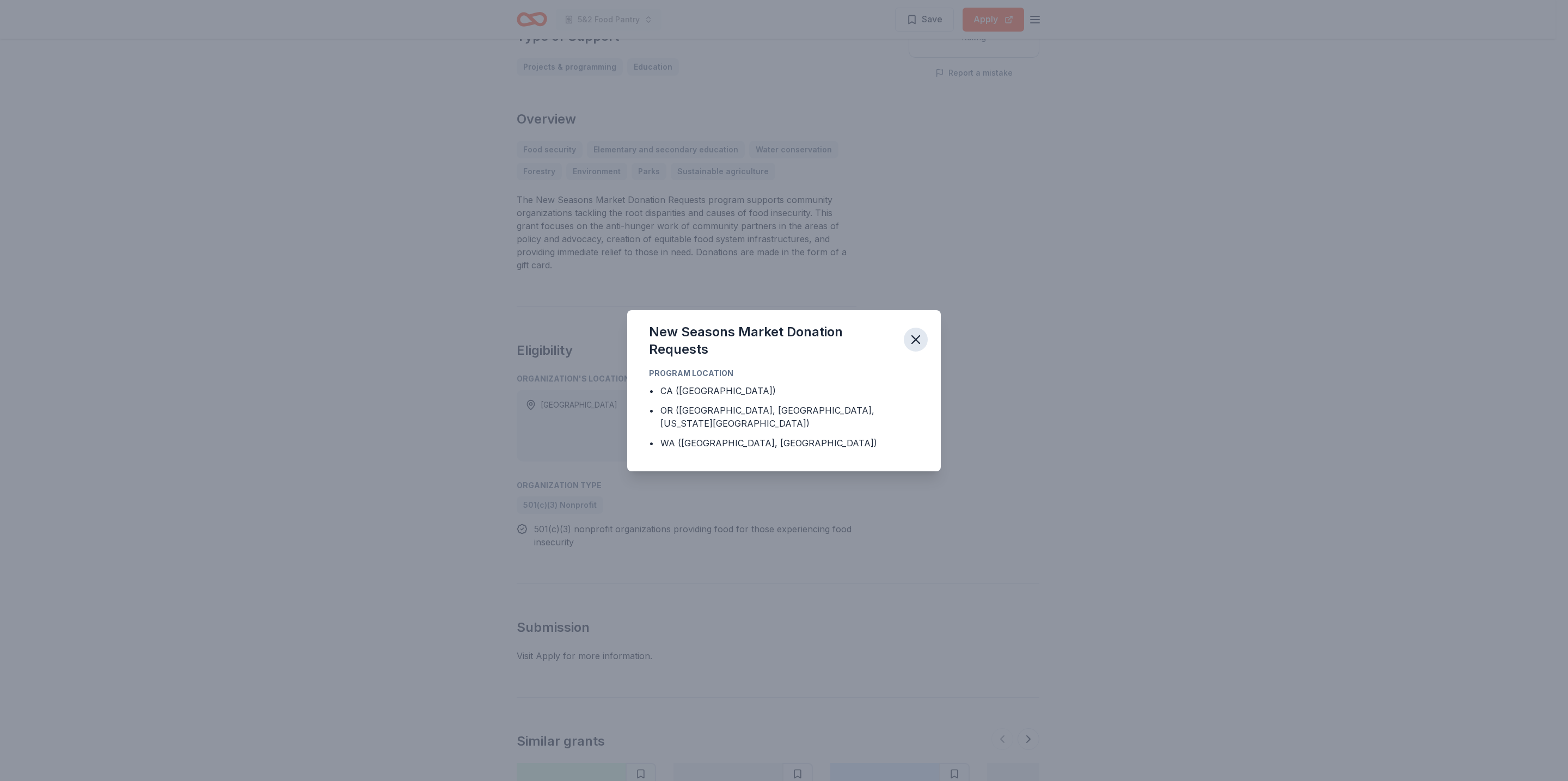
click at [912, 344] on icon "button" at bounding box center [916, 339] width 7 height 7
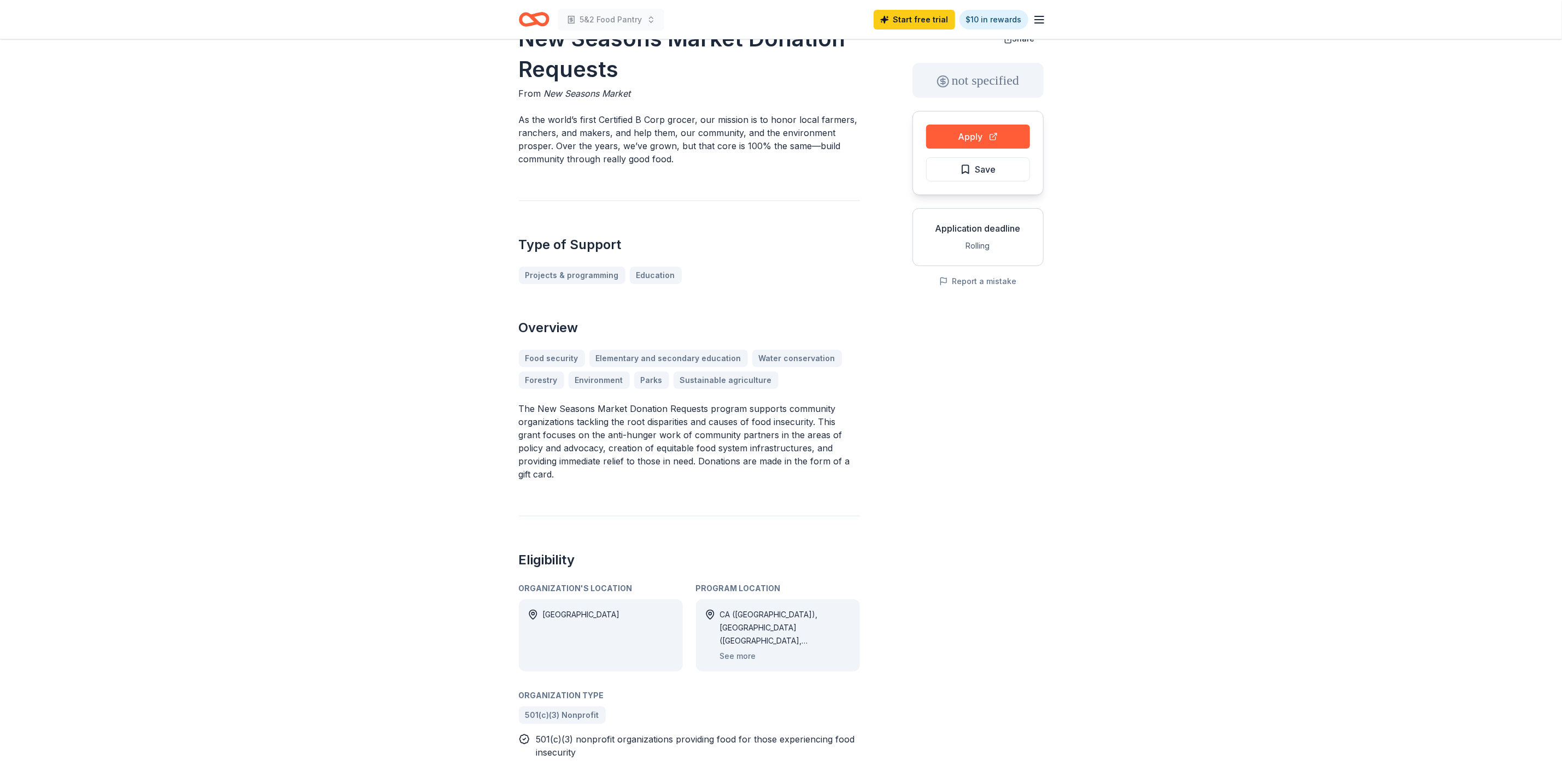
scroll to position [0, 0]
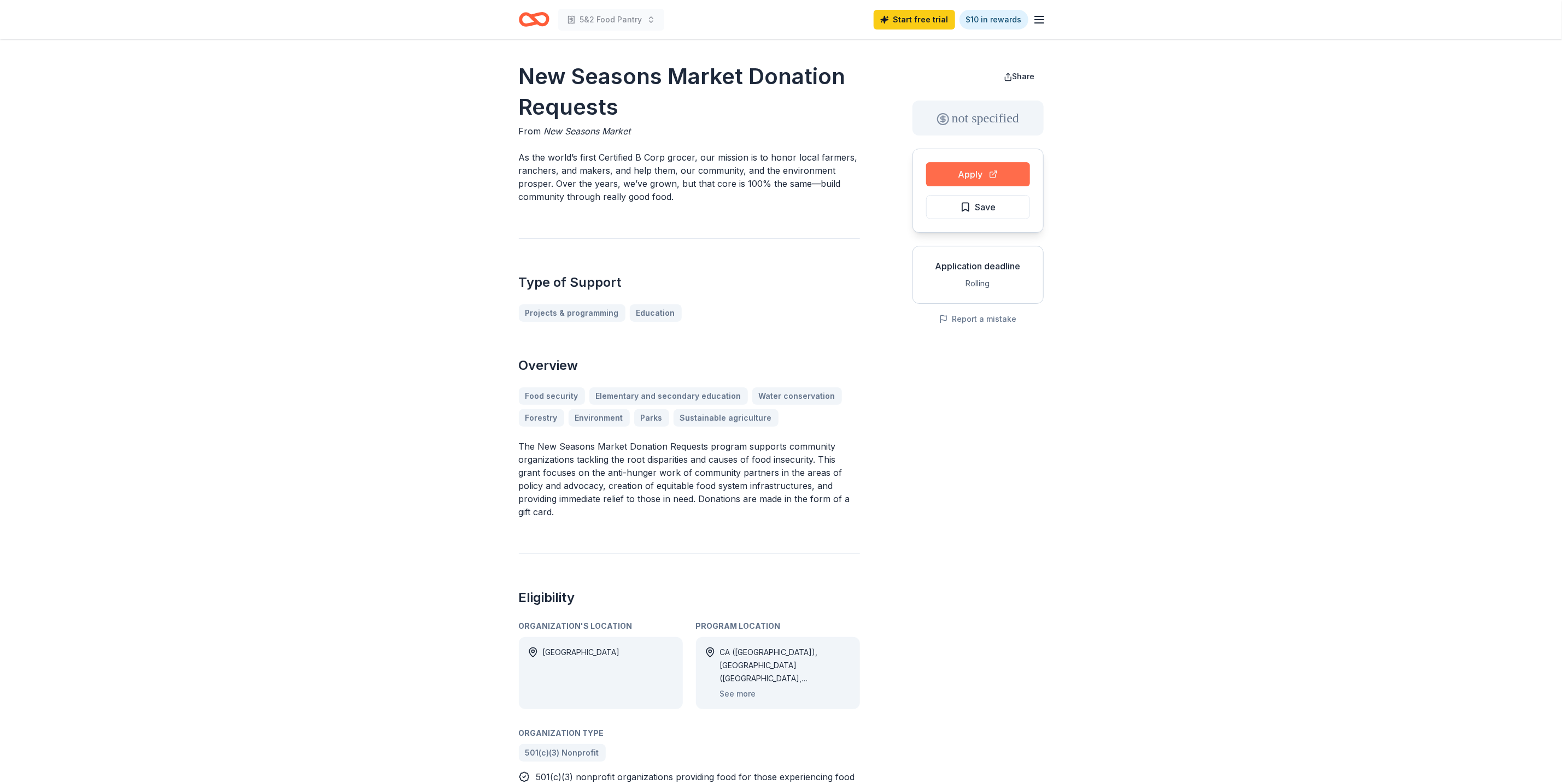
click at [988, 184] on button "Apply" at bounding box center [978, 174] width 104 height 24
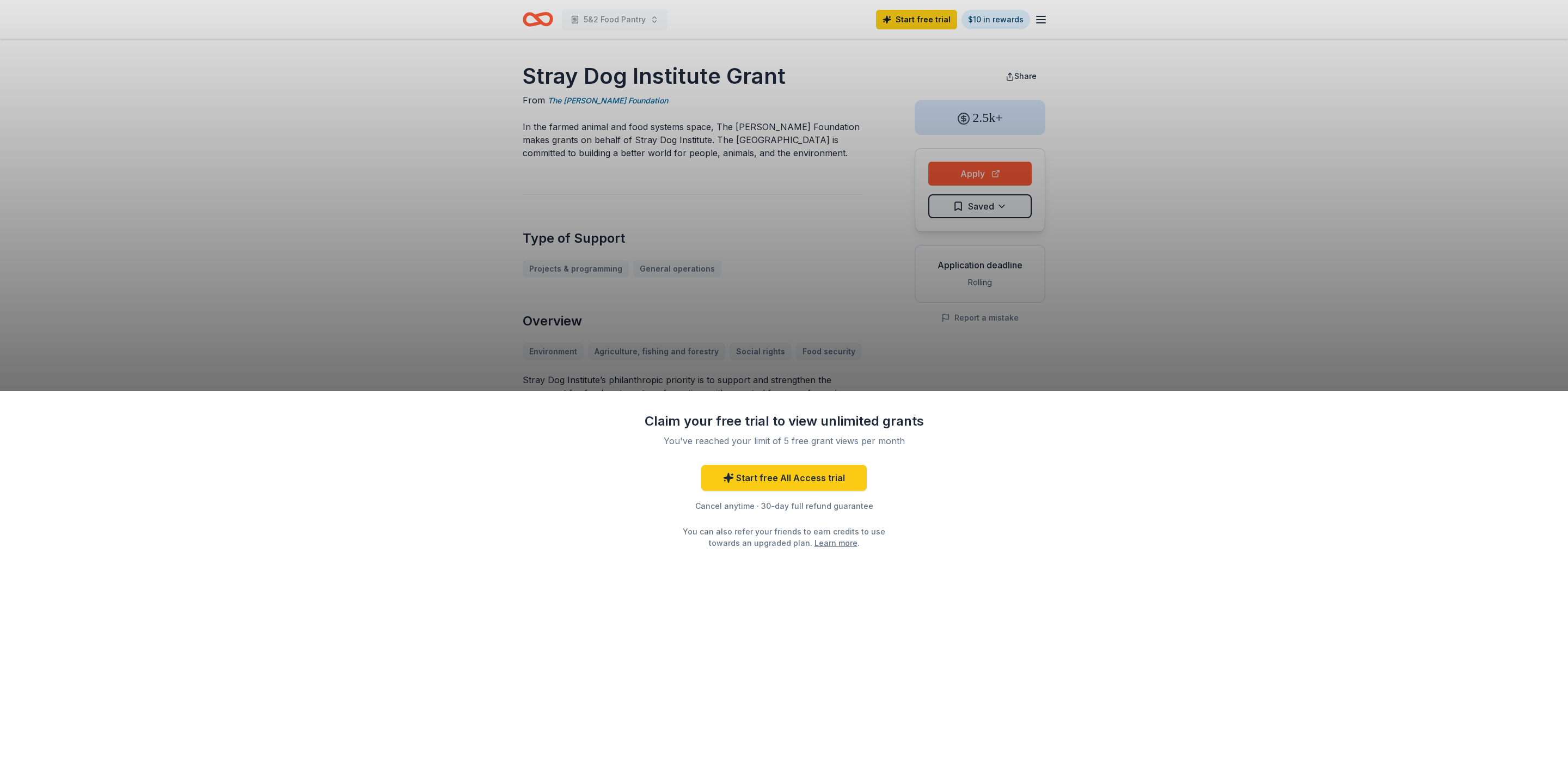
click at [815, 317] on div "Claim your free trial to view unlimited grants You've reached your limit of 5 f…" at bounding box center [784, 390] width 1568 height 781
click at [821, 263] on div "Claim your free trial to view unlimited grants You've reached your limit of 5 f…" at bounding box center [784, 390] width 1568 height 781
click at [423, 324] on div "Claim your free trial to view unlimited grants You've reached your limit of 5 f…" at bounding box center [784, 390] width 1568 height 781
